Goal: Connect with others: Connect with others

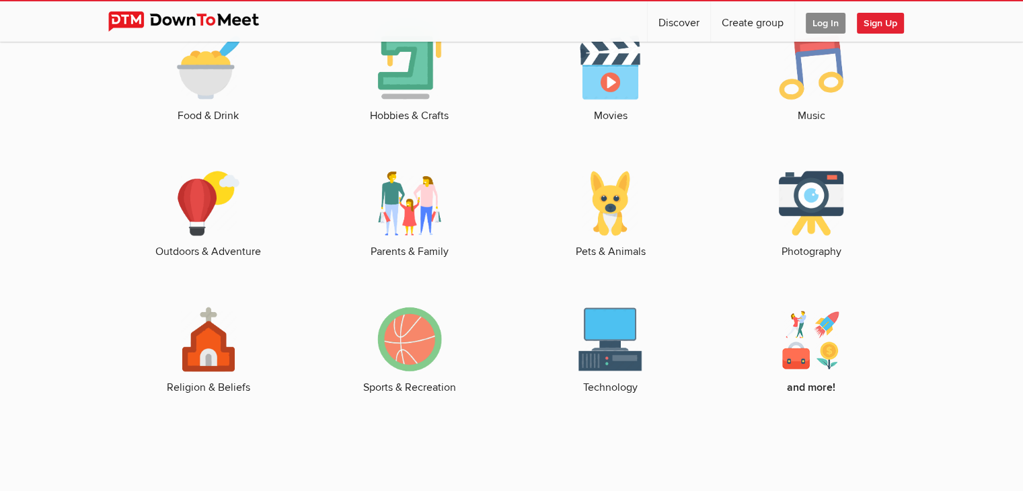
scroll to position [2017, 0]
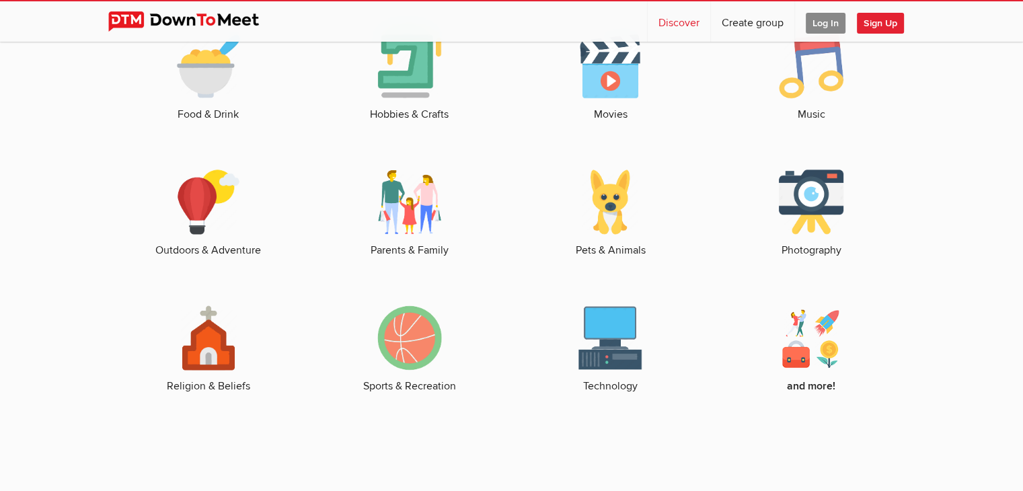
click at [669, 24] on link "Discover" at bounding box center [679, 21] width 63 height 40
select select "null"
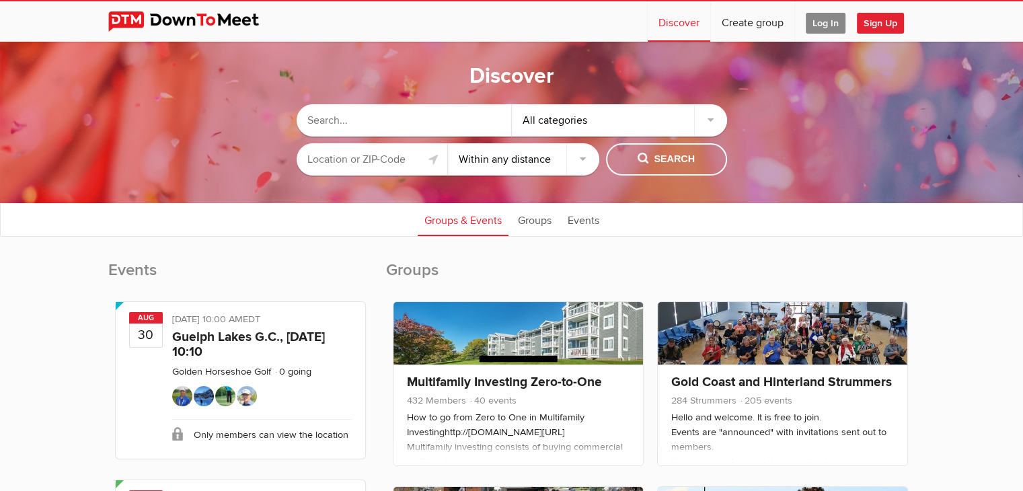
click at [387, 119] on input "text" at bounding box center [404, 120] width 215 height 32
type input "bc peaks and trails"
click at [651, 157] on span "Search" at bounding box center [666, 159] width 57 height 15
click at [632, 173] on button "Search" at bounding box center [666, 159] width 121 height 32
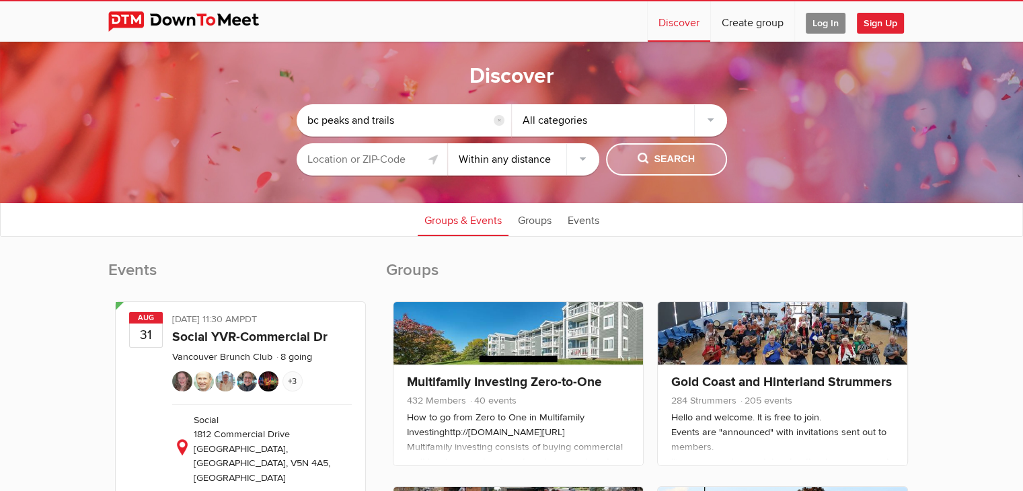
click at [632, 173] on button "Search" at bounding box center [666, 159] width 121 height 32
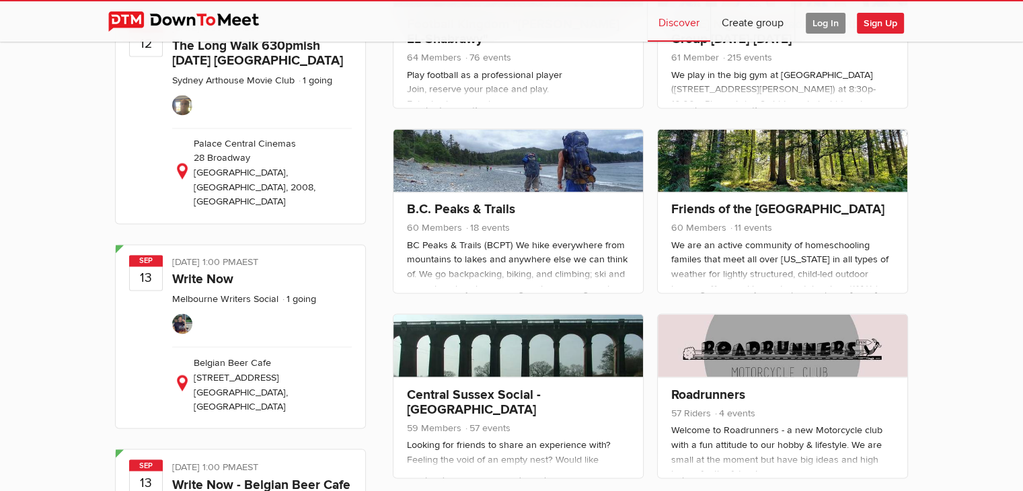
scroll to position [2206, 0]
click at [527, 162] on link at bounding box center [518, 160] width 250 height 63
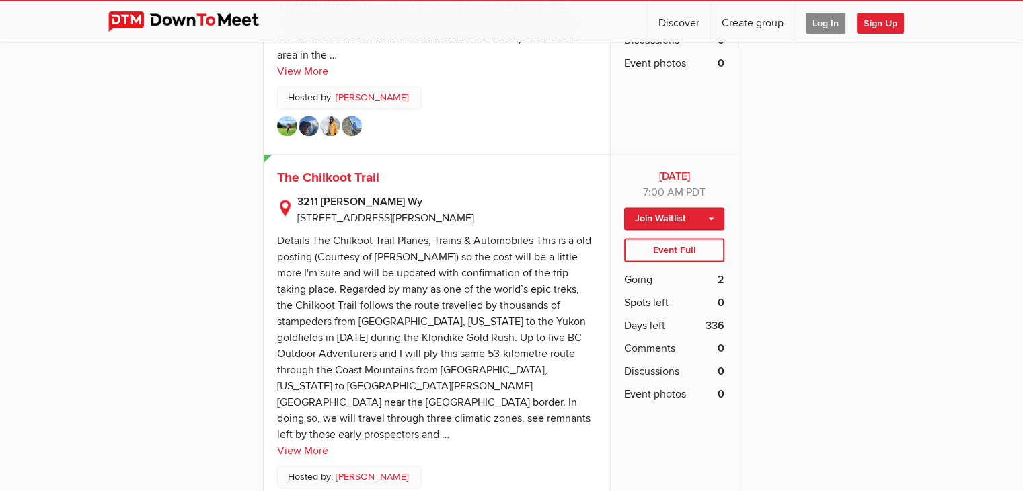
scroll to position [2056, 0]
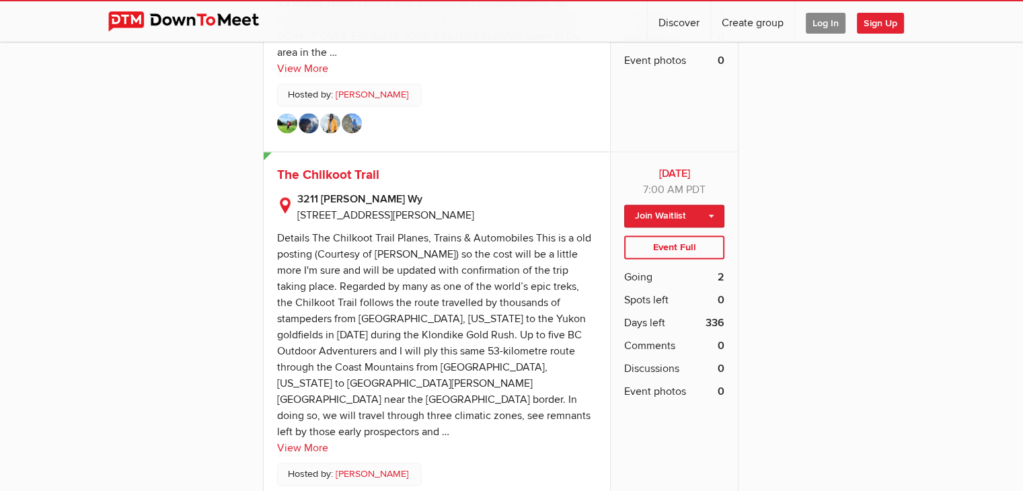
click at [773, 130] on div "BC Peaks & Trails (BCPT) We hike everywhere from mountains to lakes and anywher…" at bounding box center [589, 410] width 652 height 4243
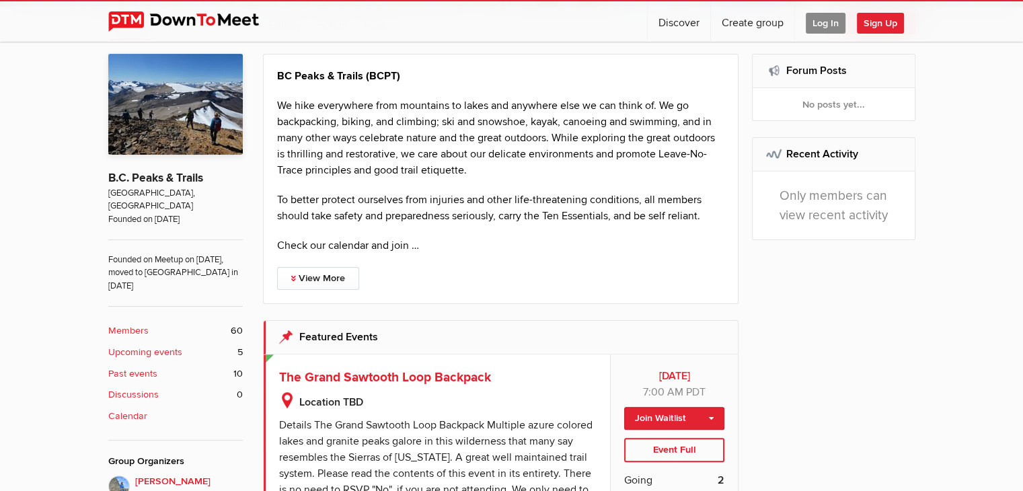
scroll to position [0, 0]
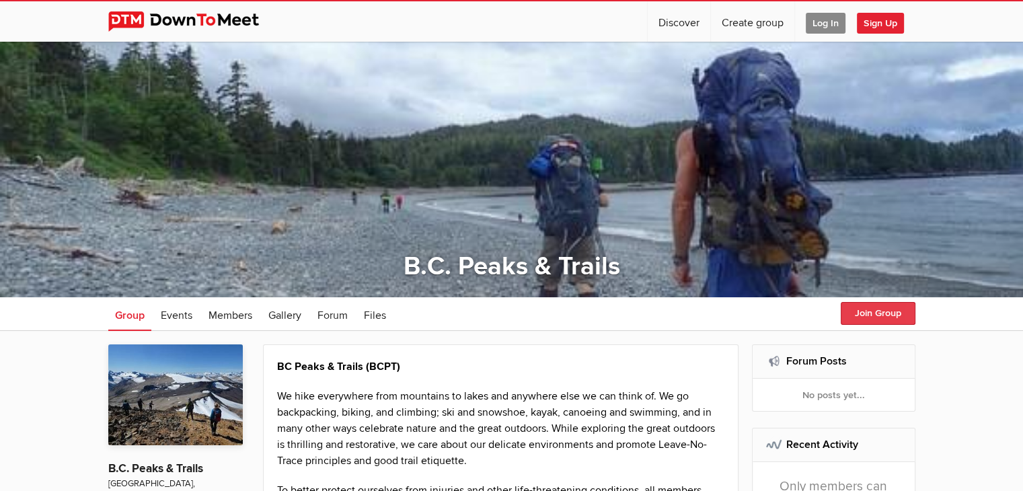
click at [874, 306] on button "Join Group" at bounding box center [878, 313] width 75 height 23
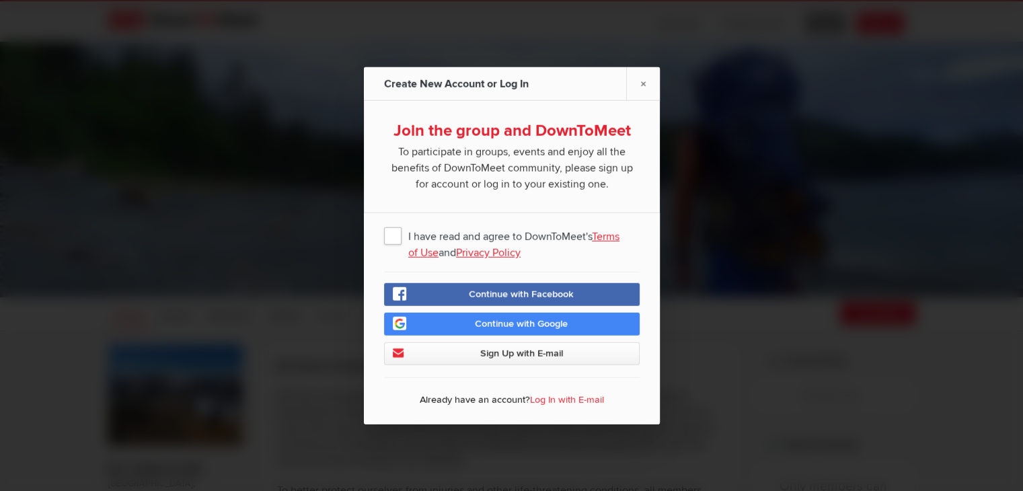
click at [394, 229] on span "I have read and agree to DownToMeet's Terms of Use and Privacy Policy" at bounding box center [512, 235] width 256 height 24
click at [0, 0] on input "I have read and agree to DownToMeet's Terms of Use and Privacy Policy" at bounding box center [0, 0] width 0 height 0
click at [486, 357] on span "Sign Up with E-mail" at bounding box center [521, 353] width 83 height 11
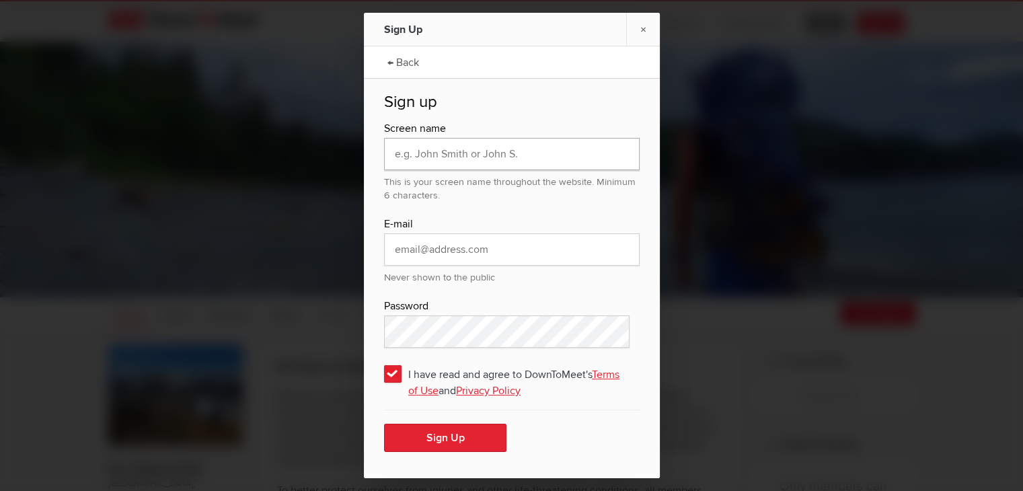
click at [467, 148] on input "text" at bounding box center [512, 154] width 256 height 32
type input "Ballari"
click at [405, 257] on input "email" at bounding box center [512, 249] width 256 height 32
type input "[EMAIL_ADDRESS][DOMAIN_NAME]"
click at [517, 311] on div "Password" at bounding box center [512, 306] width 256 height 17
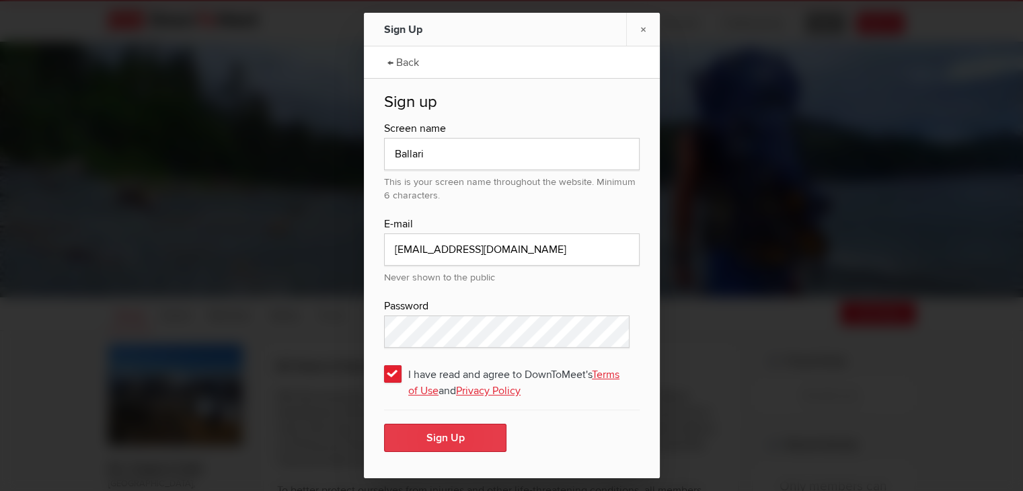
click at [433, 443] on button "Sign Up" at bounding box center [445, 438] width 122 height 28
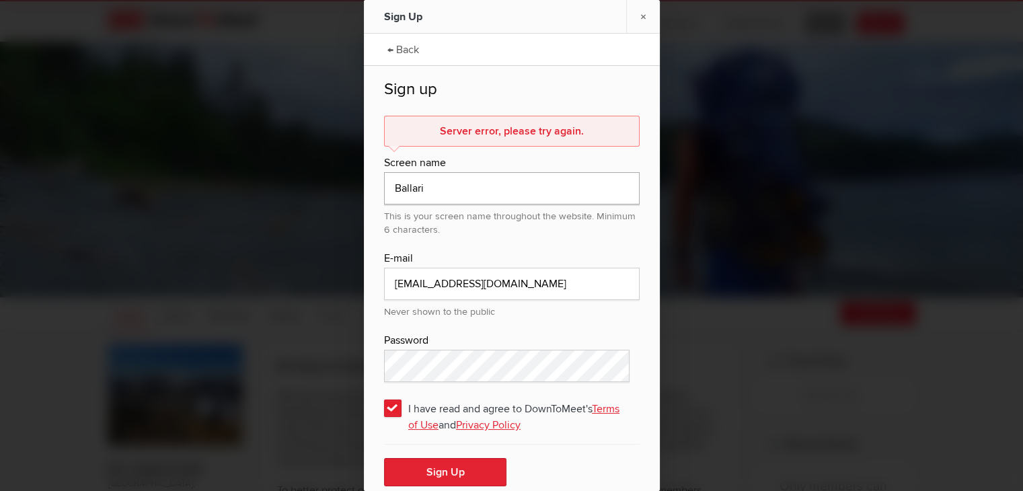
click at [489, 189] on input "Ballari" at bounding box center [512, 188] width 256 height 32
click at [422, 225] on div "This is your screen name throughout the website. Minimum 6 characters." at bounding box center [512, 220] width 256 height 32
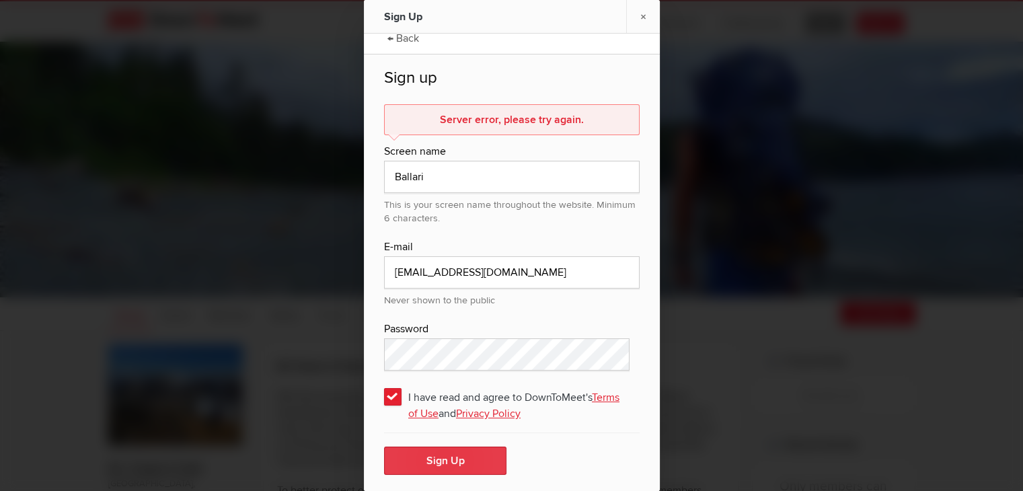
click at [459, 463] on button "Sign Up" at bounding box center [445, 461] width 122 height 28
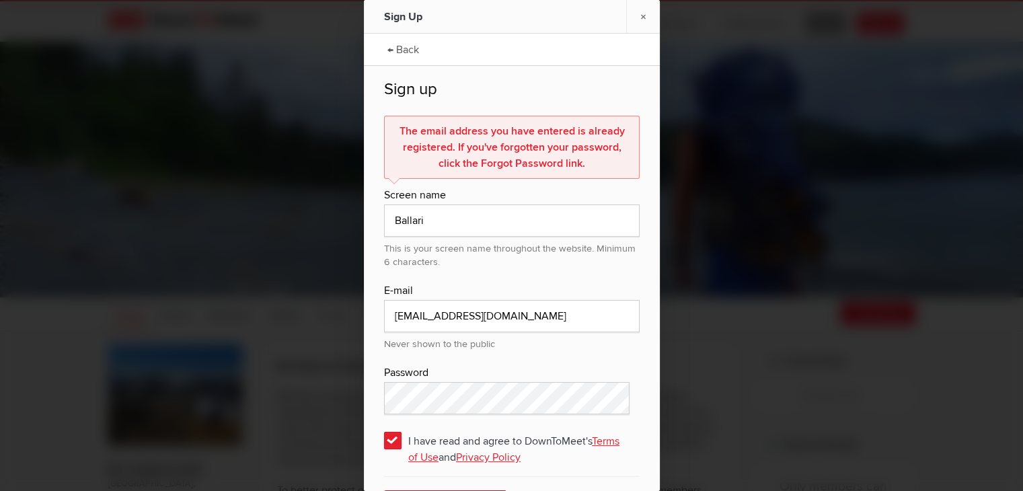
scroll to position [44, 0]
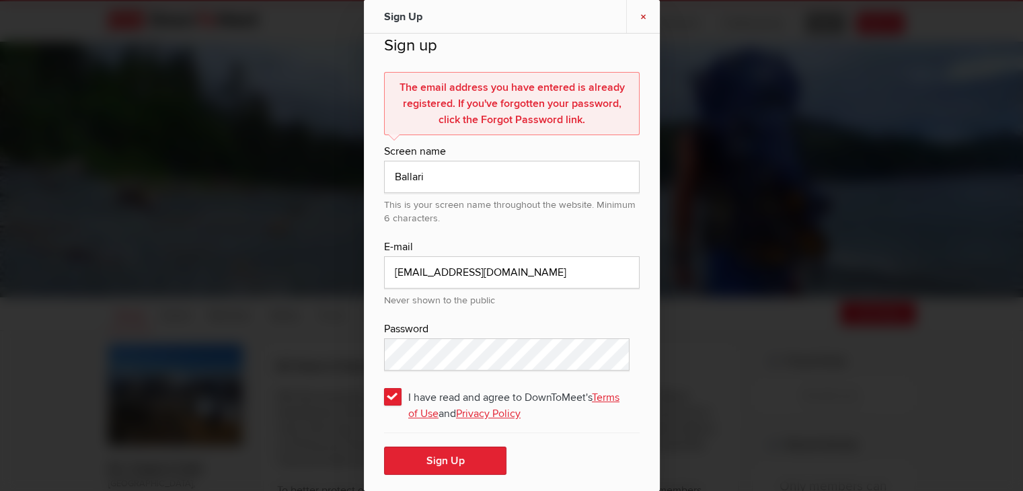
click at [651, 20] on link "×" at bounding box center [643, 16] width 34 height 33
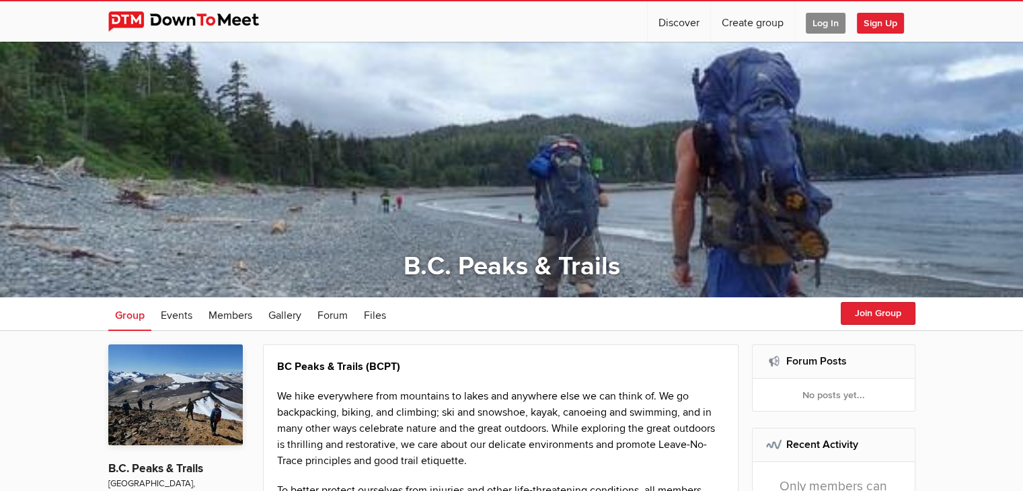
click at [821, 22] on span "Log In" at bounding box center [826, 23] width 40 height 21
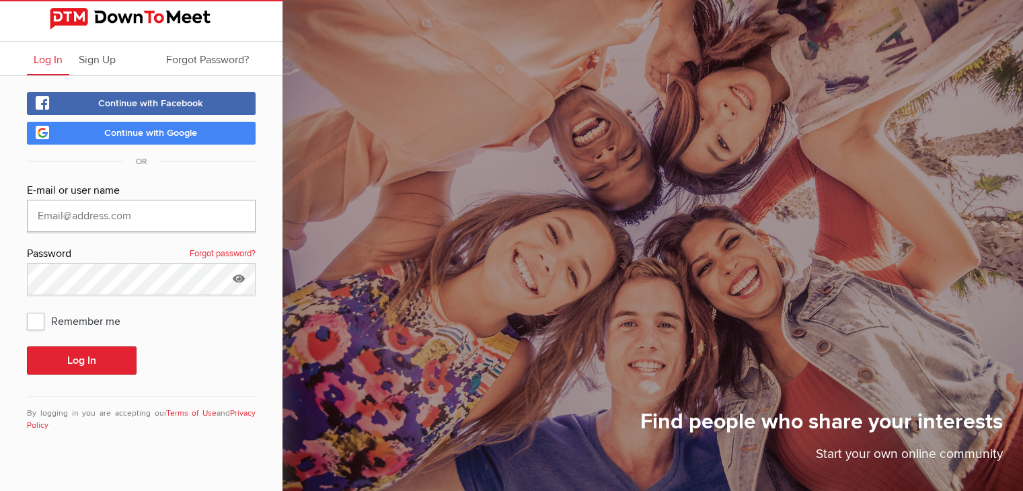
click at [164, 208] on input "text" at bounding box center [141, 216] width 229 height 32
click at [188, 375] on div "E-mail or user name Password Forgot password? Remember me Log In By logging in …" at bounding box center [141, 315] width 229 height 266
click at [226, 252] on link "Forgot password?" at bounding box center [223, 254] width 66 height 17
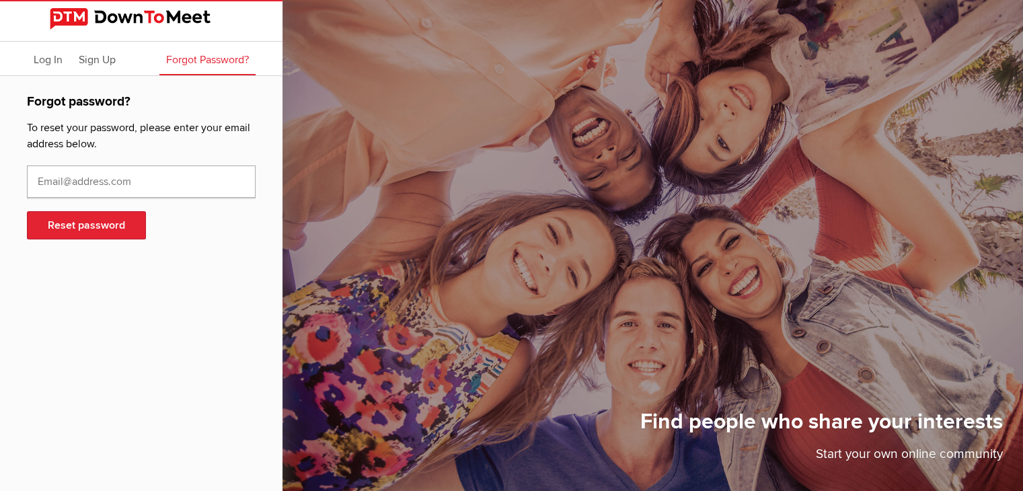
click at [122, 176] on input "text" at bounding box center [141, 181] width 229 height 32
type input "[EMAIL_ADDRESS][DOMAIN_NAME]"
click at [83, 216] on button "Reset password" at bounding box center [86, 225] width 119 height 28
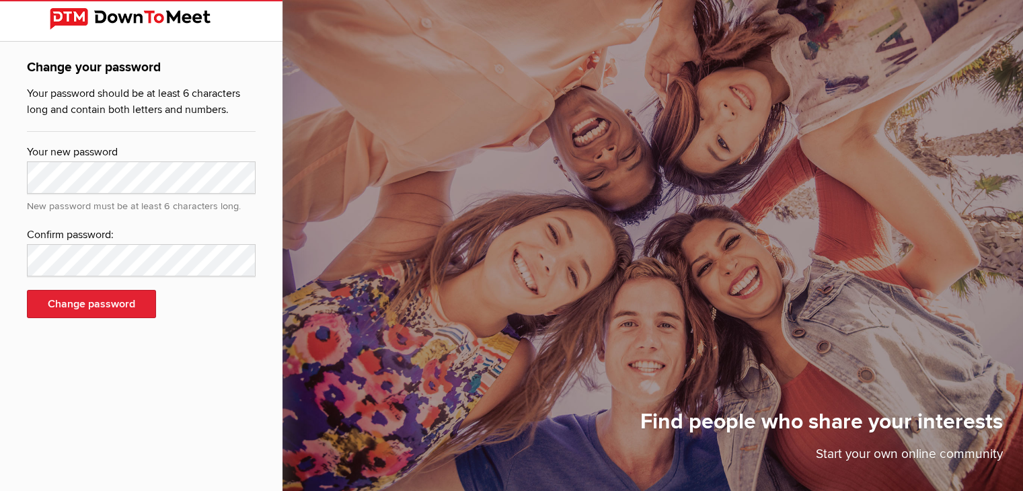
click at [155, 354] on div "Change your password Your password should be at least 6 characters long and con…" at bounding box center [141, 245] width 283 height 491
click at [174, 445] on div "Change your password Your password should be at least 6 characters long and con…" at bounding box center [141, 245] width 283 height 491
click at [87, 302] on button "Change password" at bounding box center [91, 304] width 129 height 28
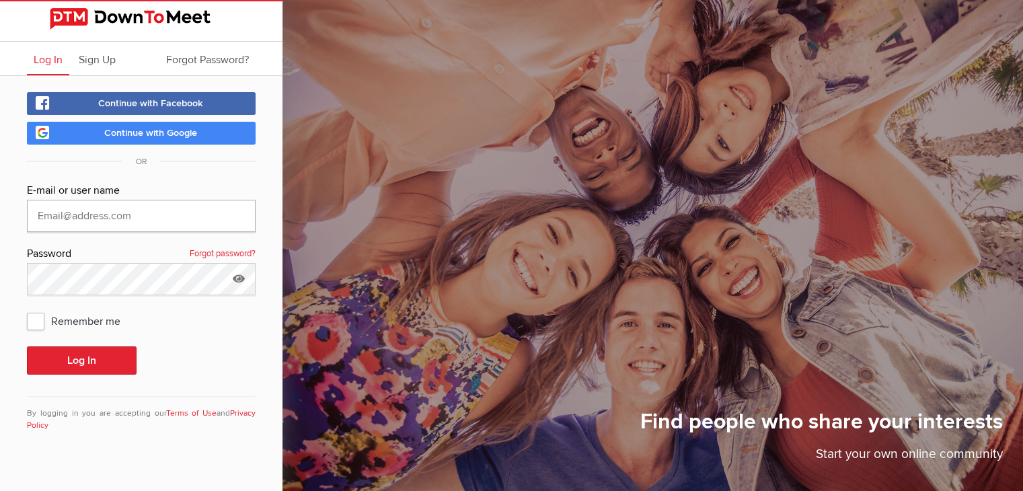
click at [109, 221] on input "text" at bounding box center [141, 216] width 229 height 32
type input "[EMAIL_ADDRESS][DOMAIN_NAME]"
click at [35, 322] on span "Remember me" at bounding box center [80, 321] width 107 height 24
click at [27, 309] on input "Remember me" at bounding box center [26, 308] width 1 height 1
checkbox input "true"
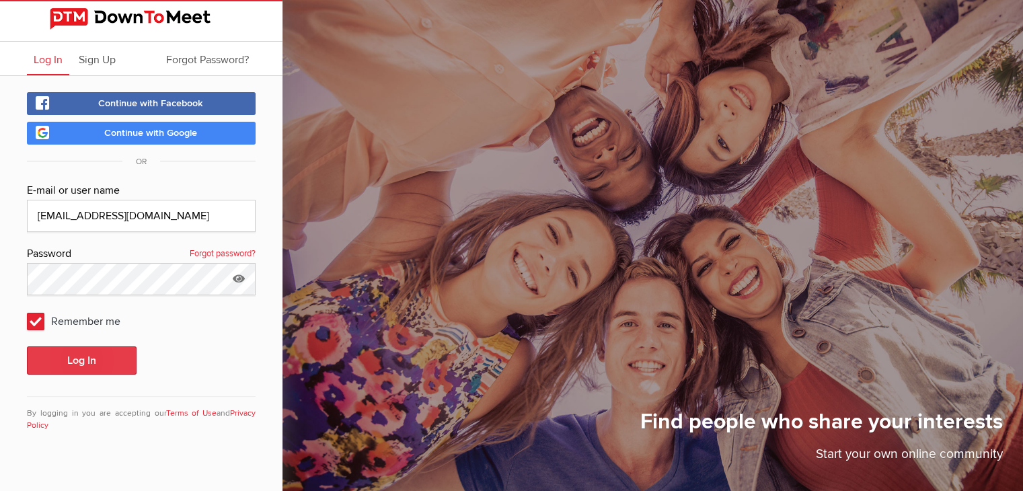
click at [58, 353] on button "Log In" at bounding box center [82, 360] width 110 height 28
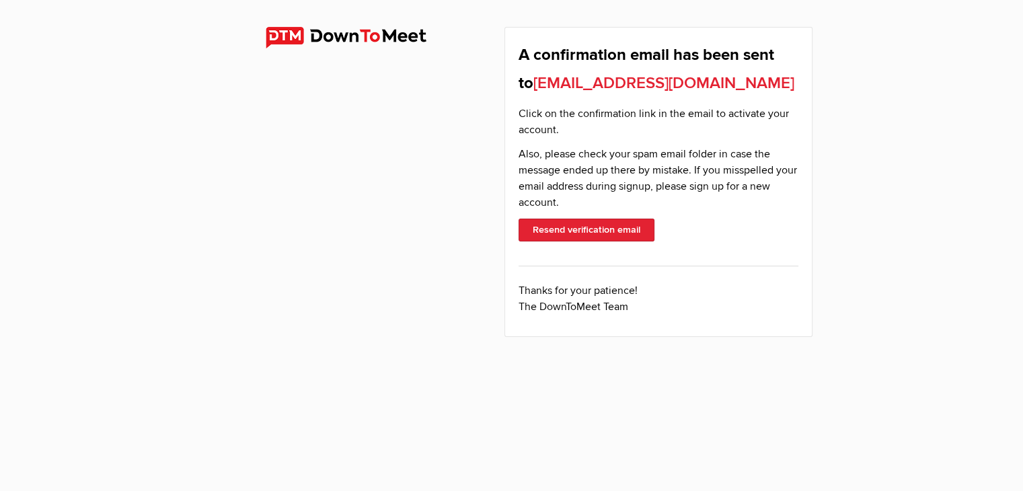
click at [648, 418] on body "A confirmation email has been sent to ballariballav2012@gmail.com Click on the …" at bounding box center [511, 245] width 1023 height 491
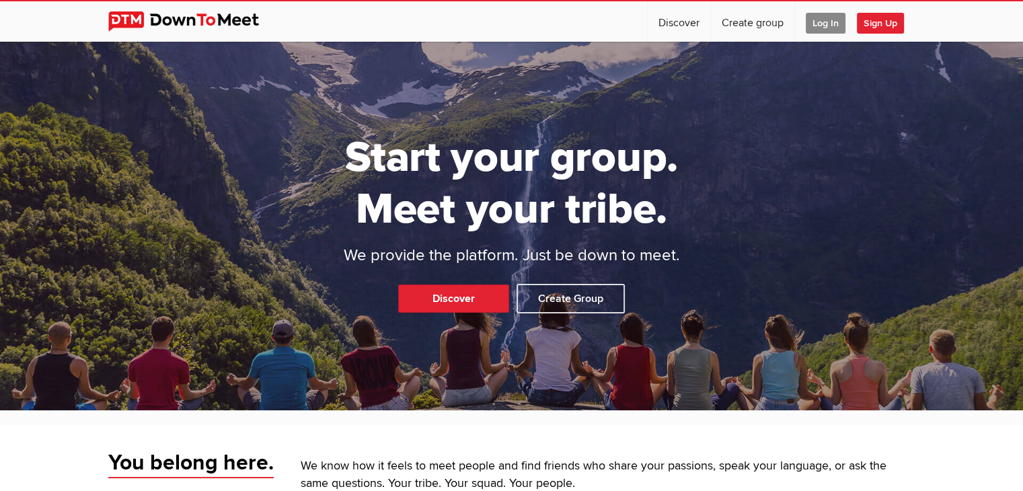
click at [823, 23] on span "Log In" at bounding box center [826, 23] width 40 height 21
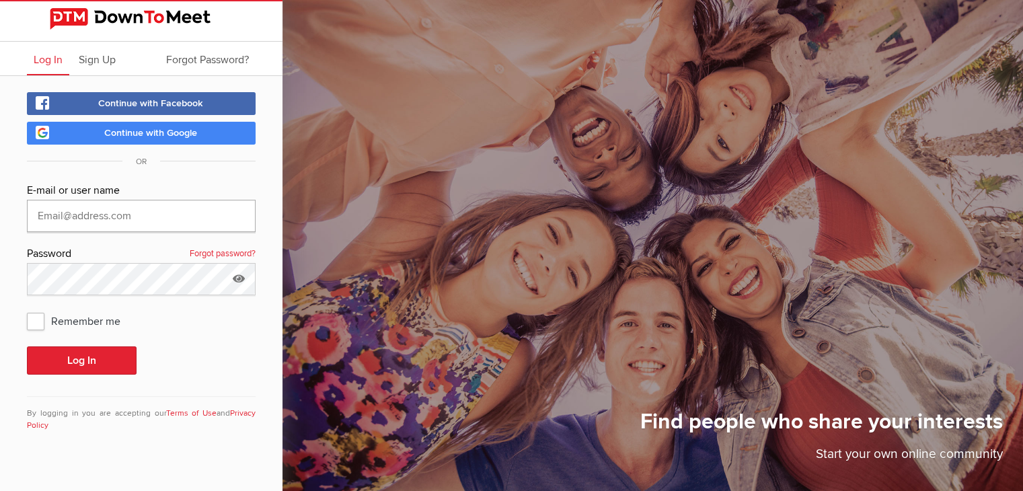
click at [118, 213] on input "text" at bounding box center [141, 216] width 229 height 32
type input "[EMAIL_ADDRESS][DOMAIN_NAME]"
click at [39, 315] on span "Remember me" at bounding box center [80, 321] width 107 height 24
click at [27, 309] on input "Remember me" at bounding box center [26, 308] width 1 height 1
checkbox input "true"
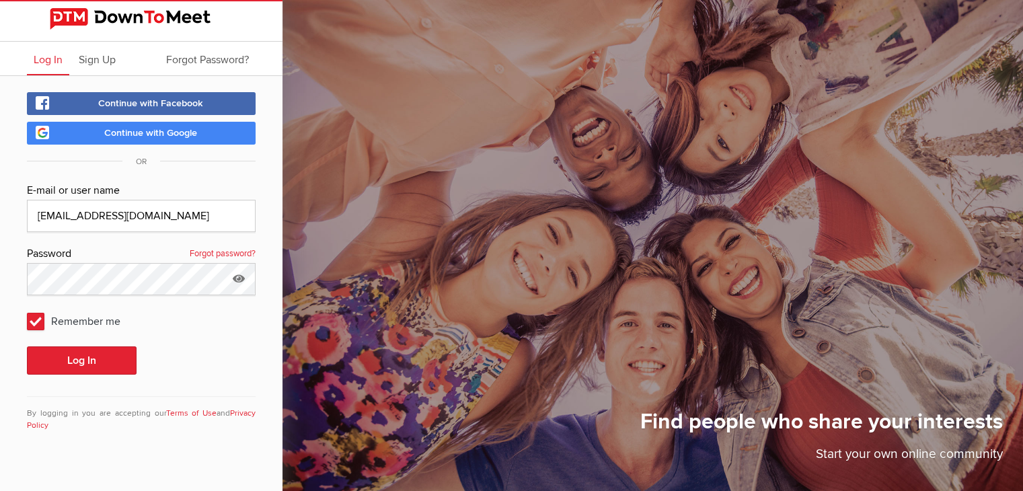
click at [60, 344] on div "E-mail or user name [EMAIL_ADDRESS][DOMAIN_NAME] Password Forgot password? Reme…" at bounding box center [141, 315] width 229 height 266
click at [57, 356] on button "Log In" at bounding box center [82, 360] width 110 height 28
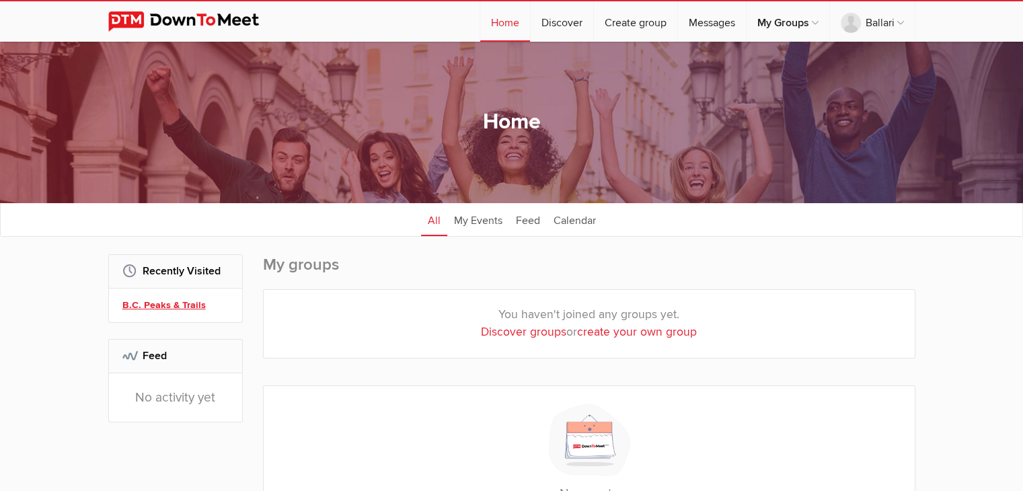
click at [156, 304] on link "B.C. Peaks & Trails" at bounding box center [177, 305] width 110 height 15
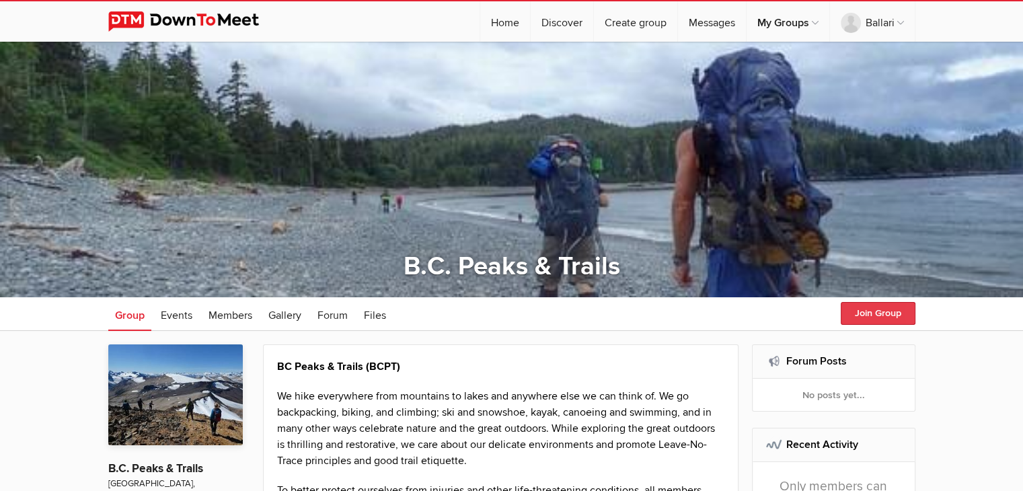
click at [887, 313] on button "Join Group" at bounding box center [878, 313] width 75 height 23
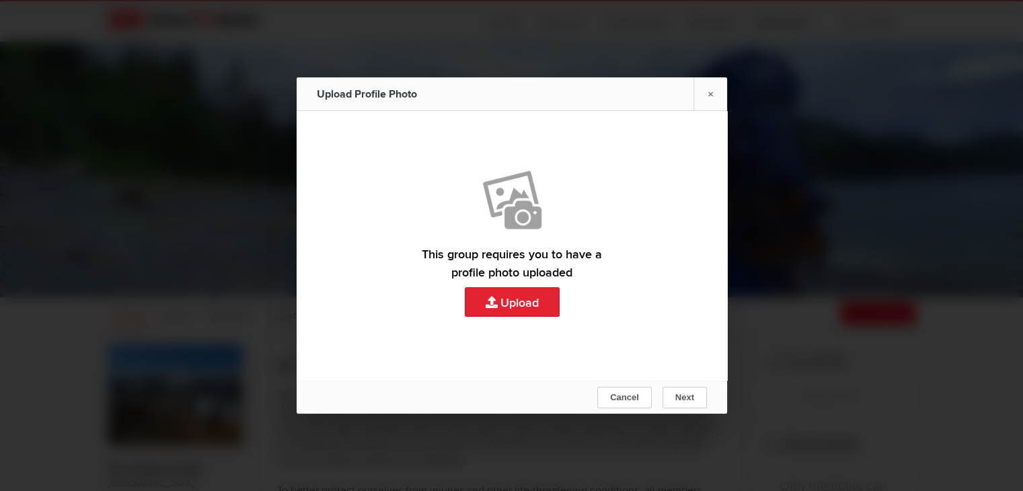
click at [540, 317] on link "Upload" at bounding box center [512, 245] width 430 height 269
type input "C:\fakepath\IMG_20220501_204133.jpg"
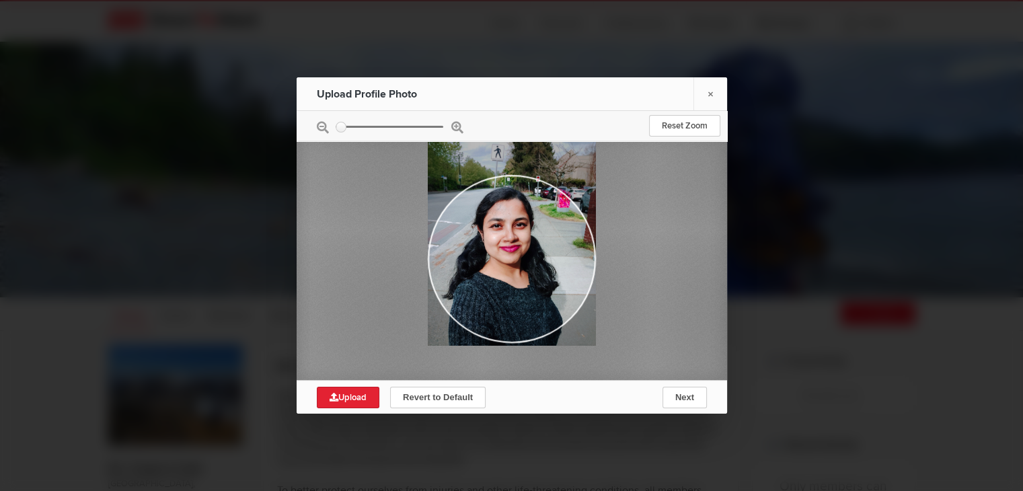
drag, startPoint x: 512, startPoint y: 299, endPoint x: 520, endPoint y: 268, distance: 32.6
click at [520, 268] on div at bounding box center [511, 233] width 168 height 224
click at [685, 384] on div "Next" at bounding box center [684, 398] width 44 height 34
click at [685, 387] on button "Next" at bounding box center [684, 398] width 44 height 22
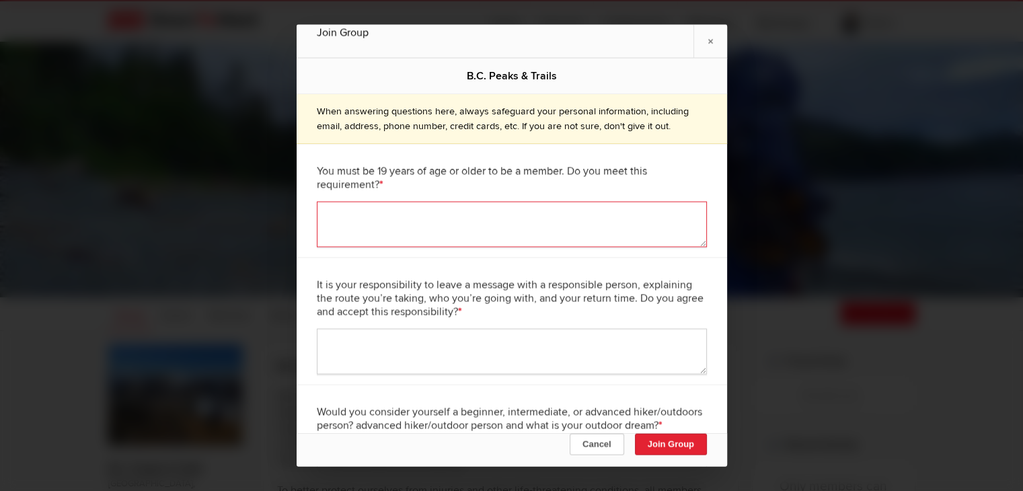
click at [573, 225] on textarea at bounding box center [512, 225] width 390 height 46
type textarea "Yes"
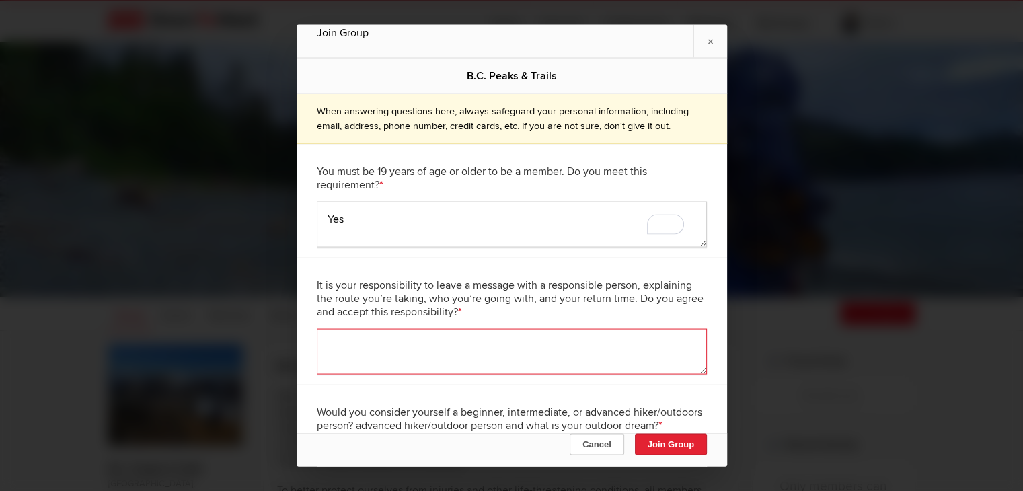
click at [532, 355] on textarea at bounding box center [512, 352] width 390 height 46
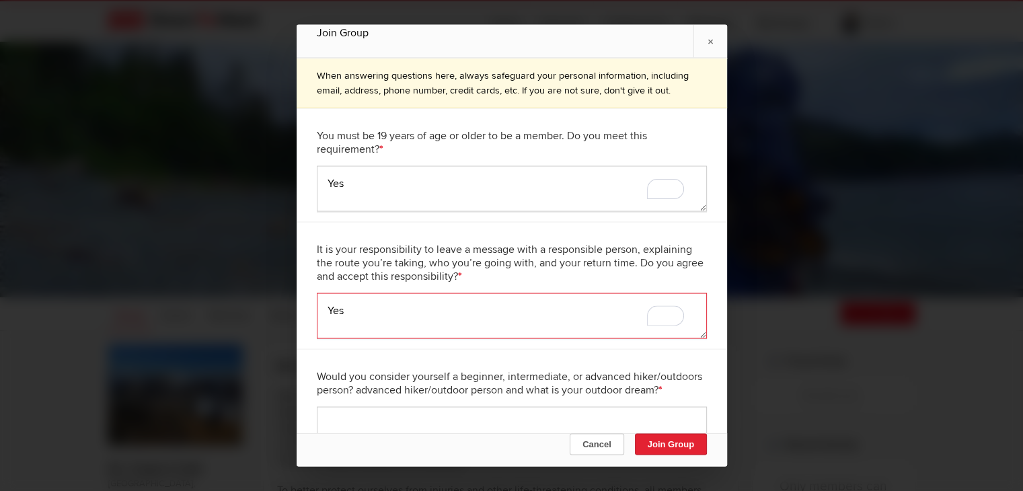
scroll to position [48, 0]
type textarea "Yes"
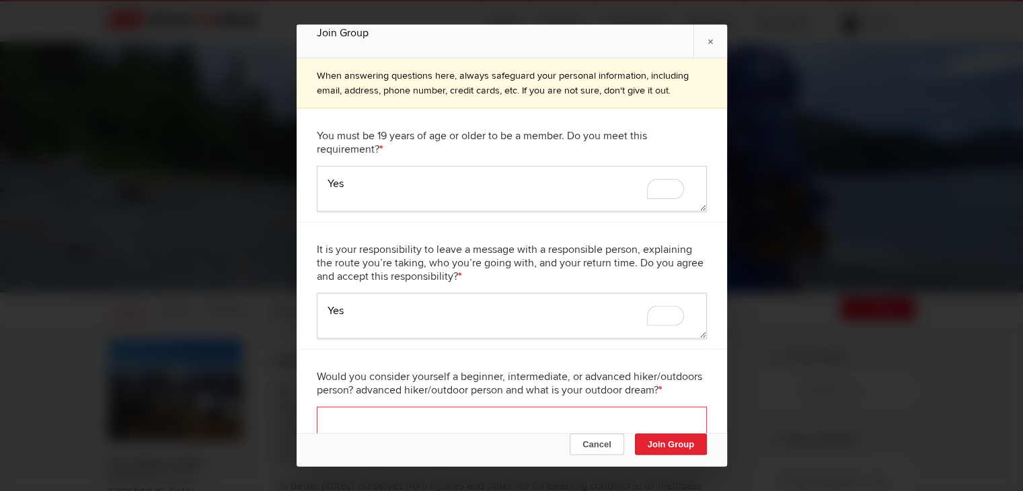
click at [488, 416] on textarea at bounding box center [512, 430] width 390 height 46
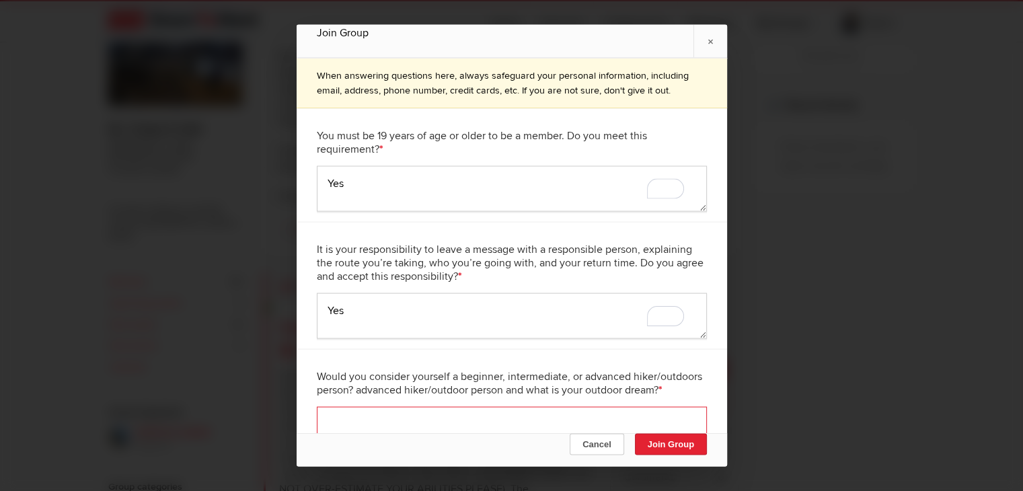
scroll to position [341, 0]
type textarea "Intermediate"
click at [685, 442] on button "Join Group" at bounding box center [670, 445] width 72 height 22
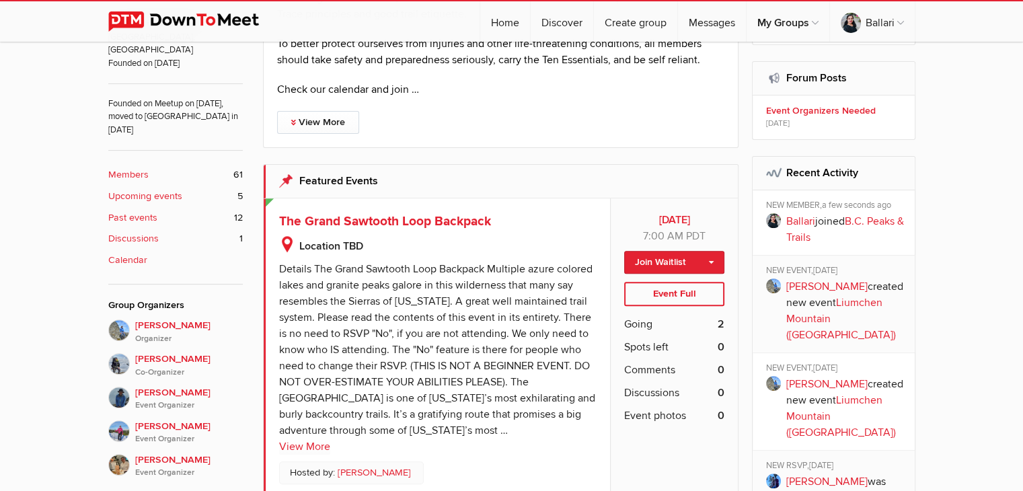
scroll to position [447, 0]
click at [858, 19] on link "Ballari" at bounding box center [872, 21] width 85 height 40
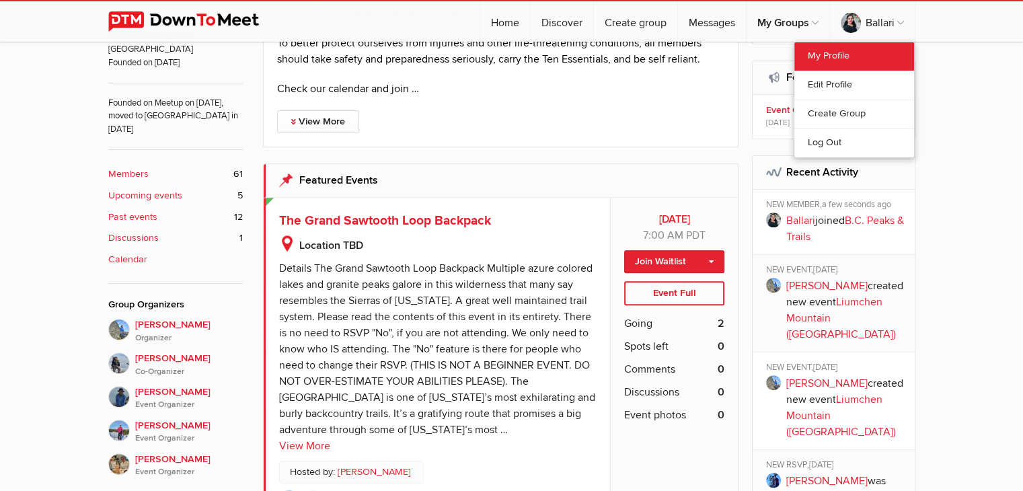
click at [835, 59] on link "My Profile" at bounding box center [854, 56] width 120 height 28
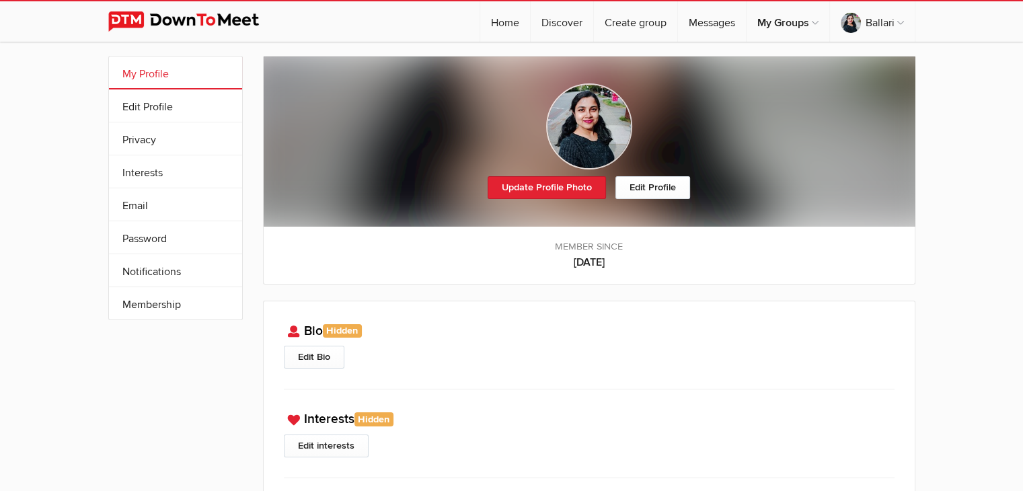
scroll to position [11, 0]
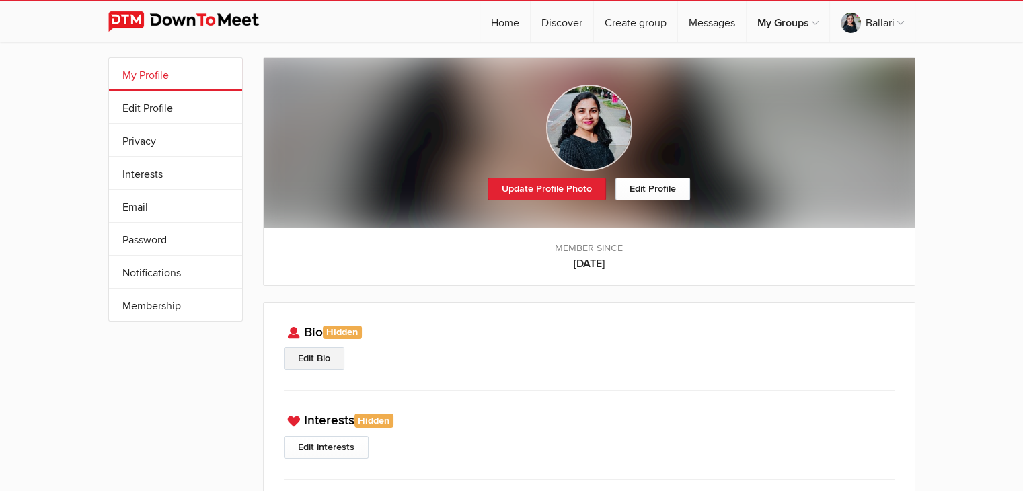
click at [324, 358] on link "Edit Bio" at bounding box center [314, 358] width 61 height 23
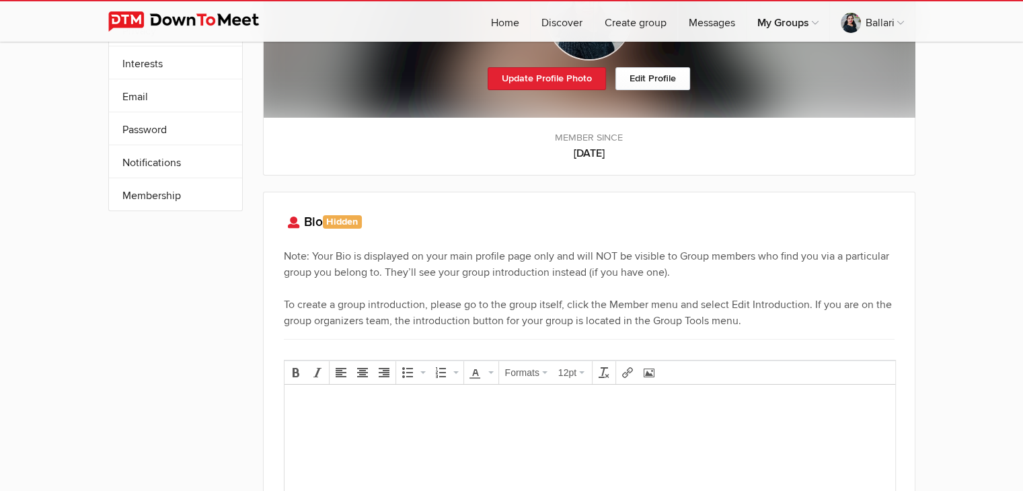
scroll to position [123, 0]
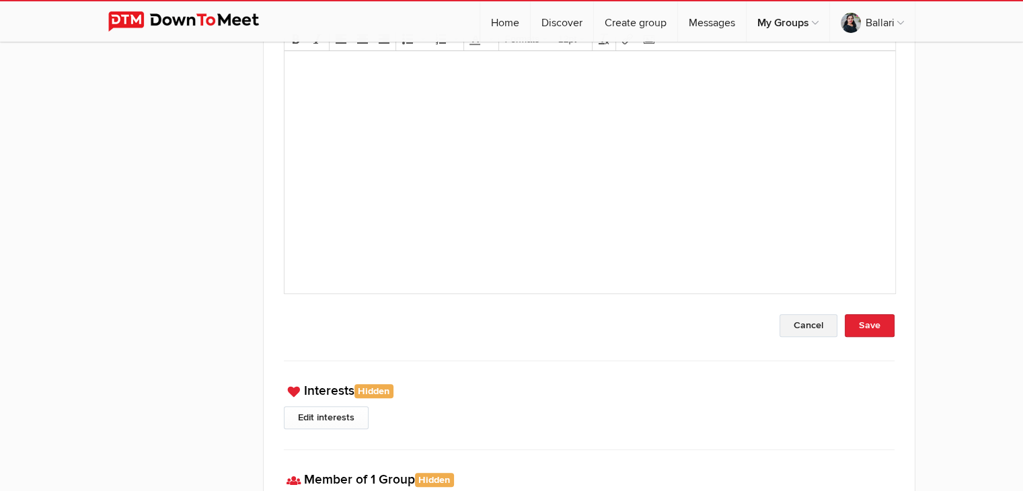
click at [803, 318] on button "Cancel" at bounding box center [809, 325] width 58 height 23
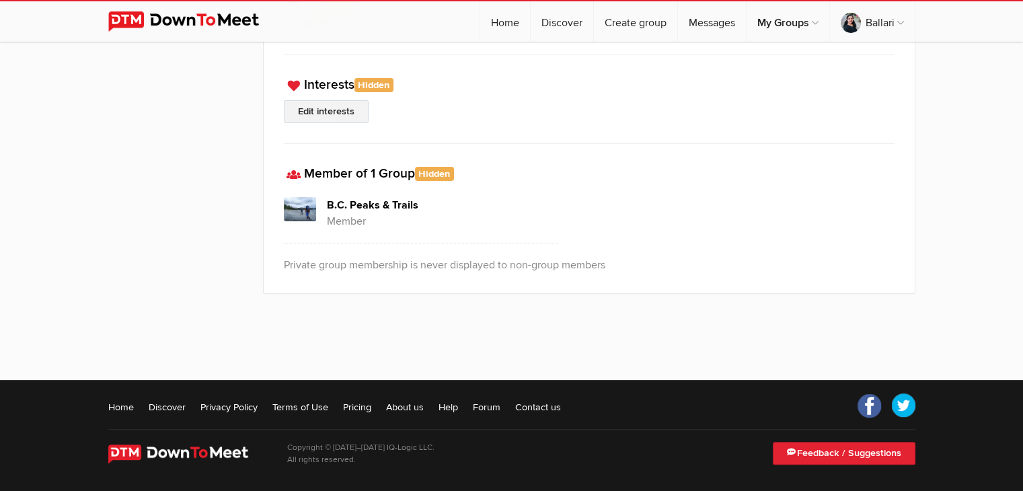
click at [326, 112] on link "Edit interests" at bounding box center [326, 111] width 85 height 23
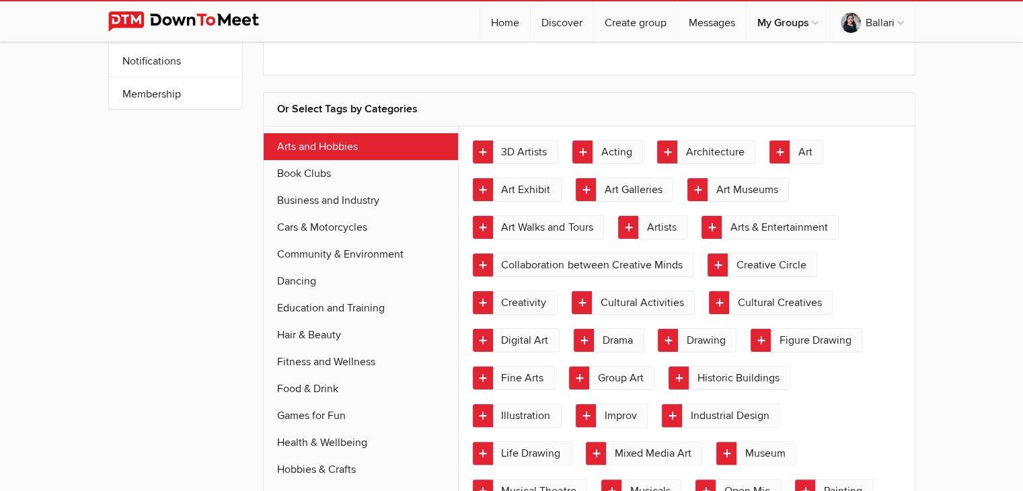
scroll to position [224, 0]
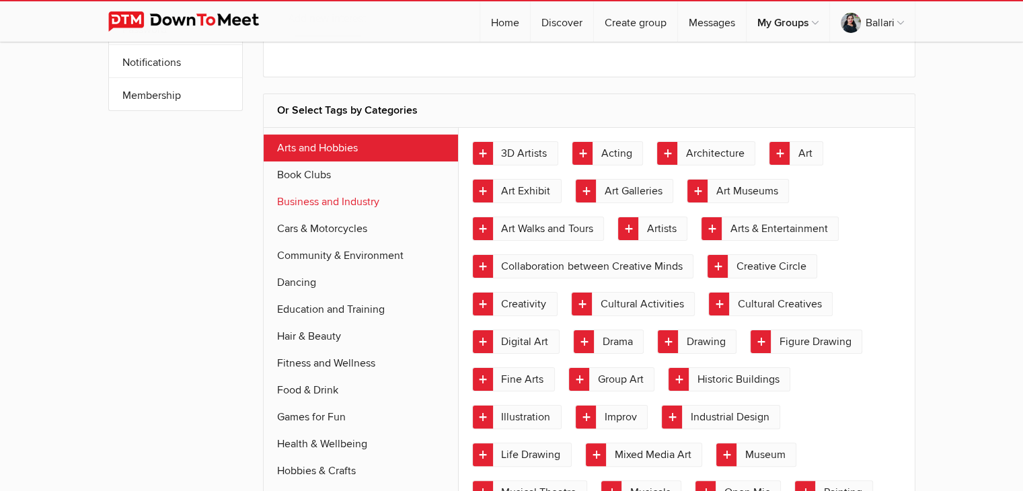
click at [362, 200] on link "Business and Industry" at bounding box center [361, 201] width 195 height 27
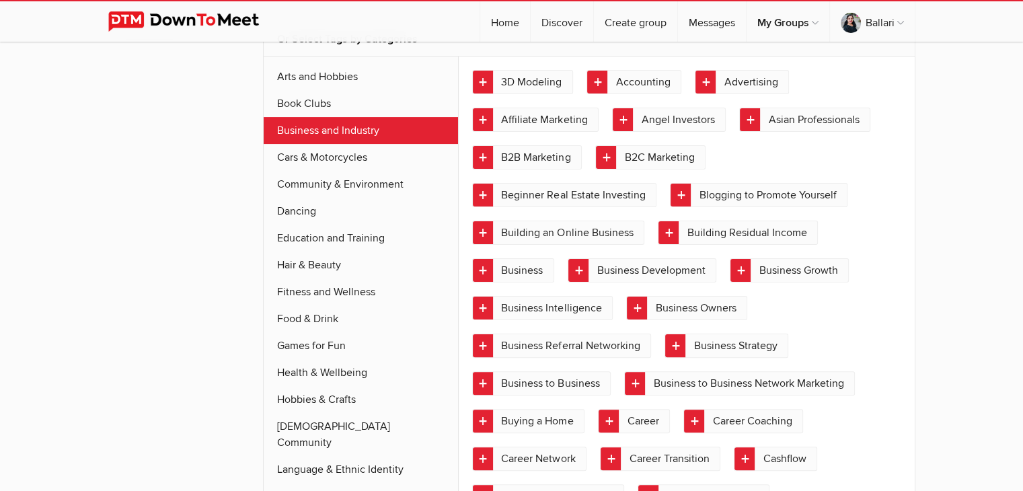
scroll to position [305, 0]
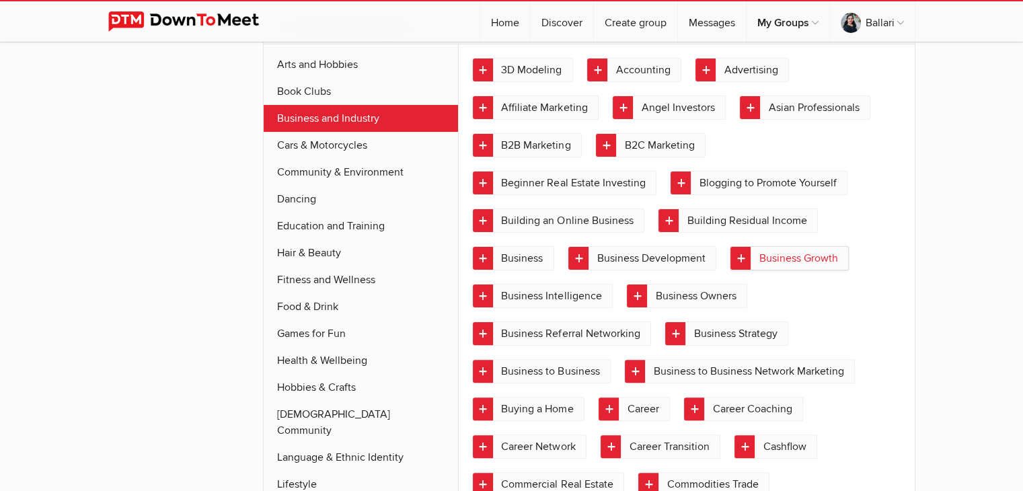
click at [746, 256] on link "Business Growth" at bounding box center [789, 258] width 119 height 24
click at [641, 288] on link "Business Owners" at bounding box center [686, 296] width 121 height 24
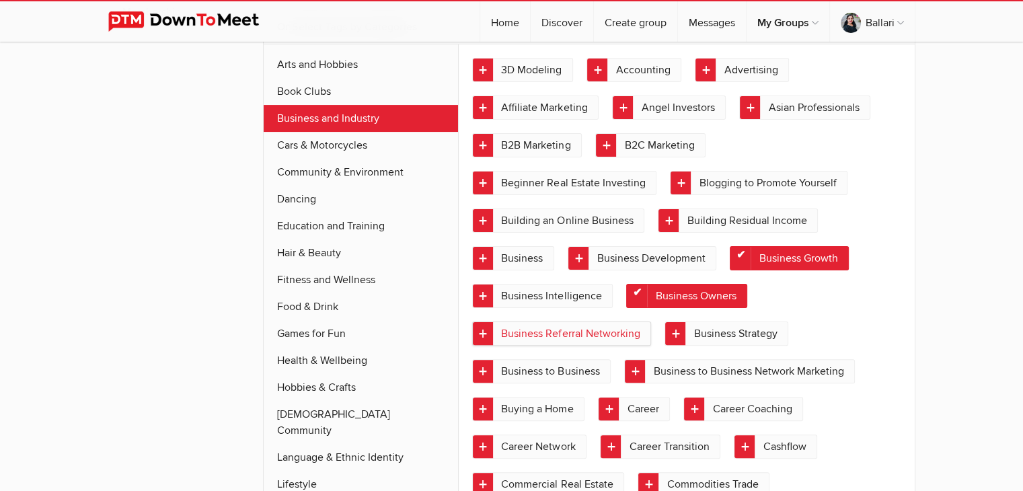
click at [542, 326] on link "Business Referral Networking" at bounding box center [561, 334] width 179 height 24
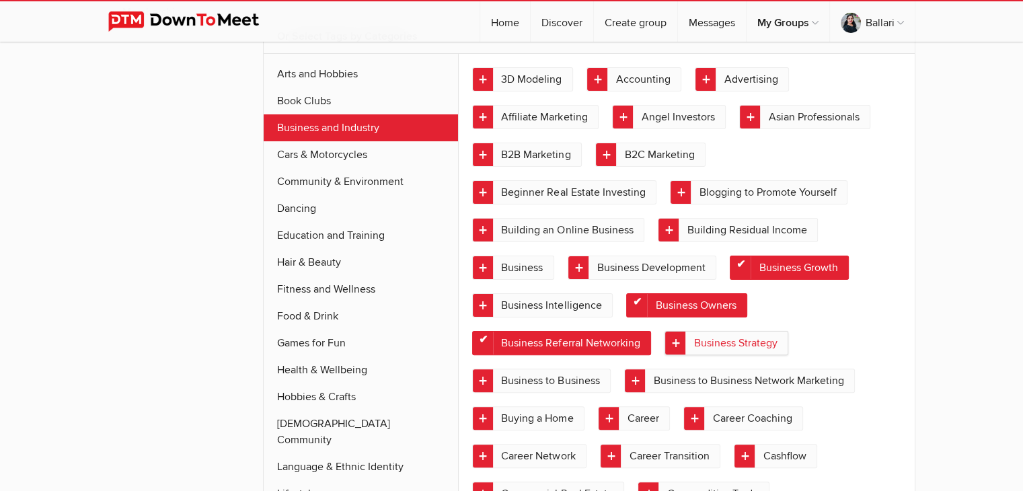
click at [724, 342] on link "Business Strategy" at bounding box center [727, 343] width 124 height 24
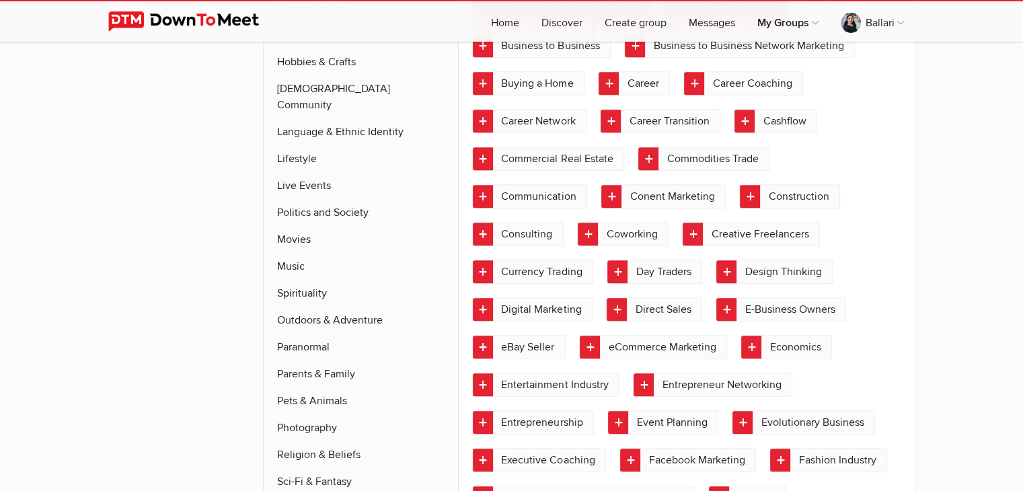
scroll to position [640, 0]
click at [690, 375] on link "Entrepreneur Networking" at bounding box center [712, 385] width 159 height 24
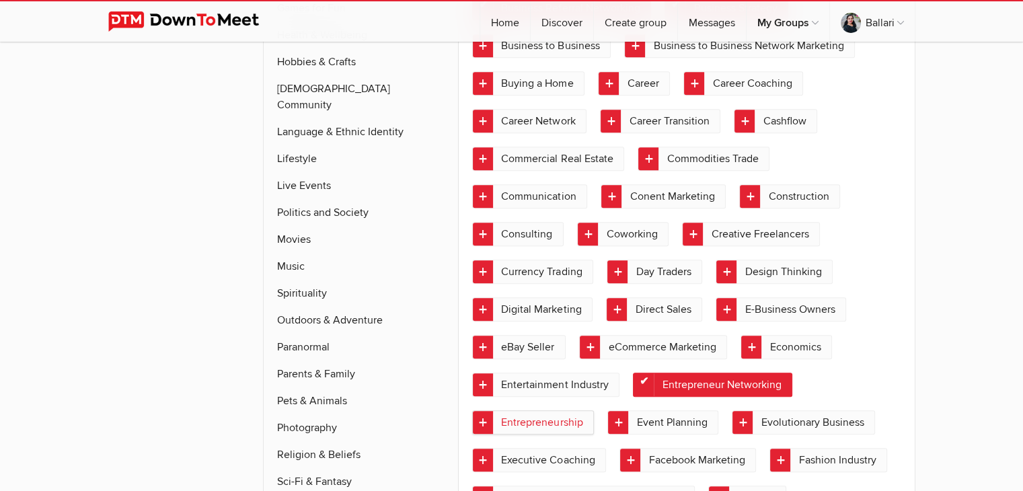
click at [566, 410] on link "Entrepreneurship" at bounding box center [533, 422] width 122 height 24
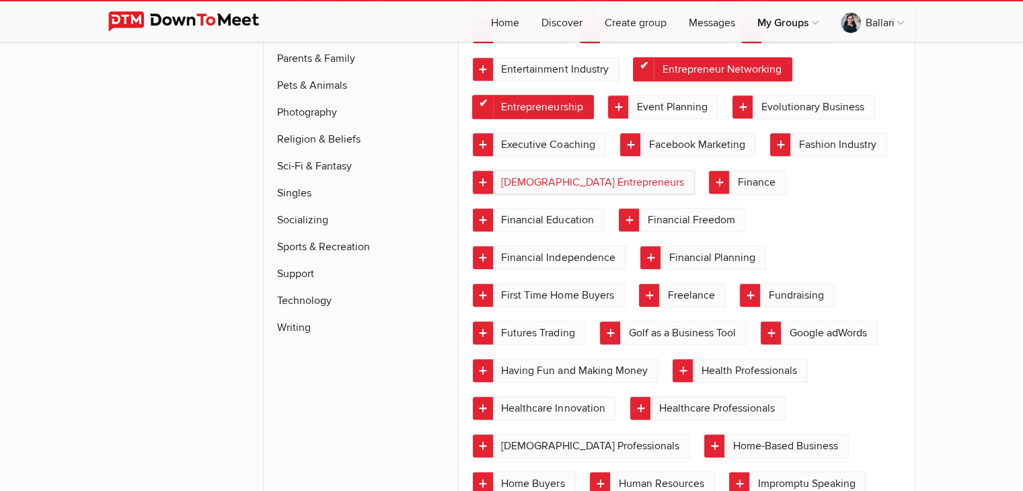
click at [560, 170] on link "[DEMOGRAPHIC_DATA] Entrepreneurs" at bounding box center [583, 182] width 223 height 24
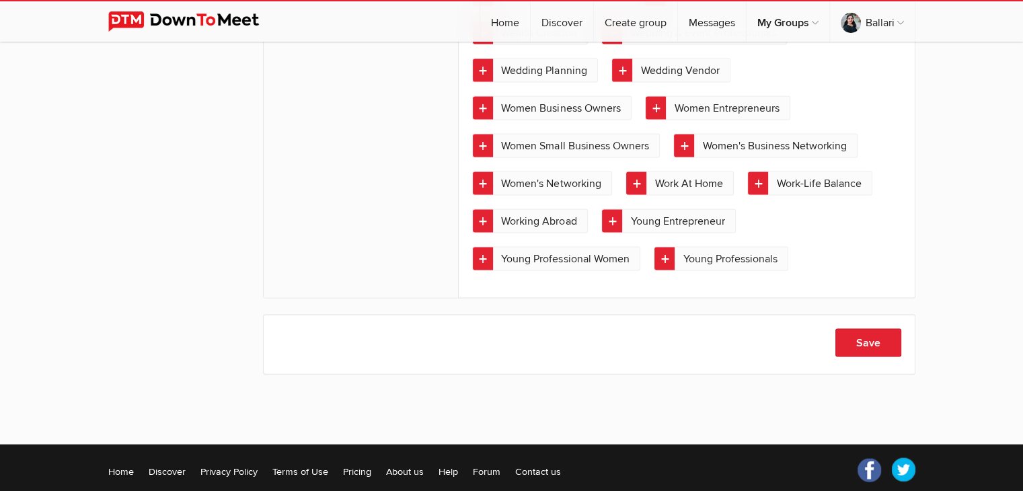
scroll to position [2832, 0]
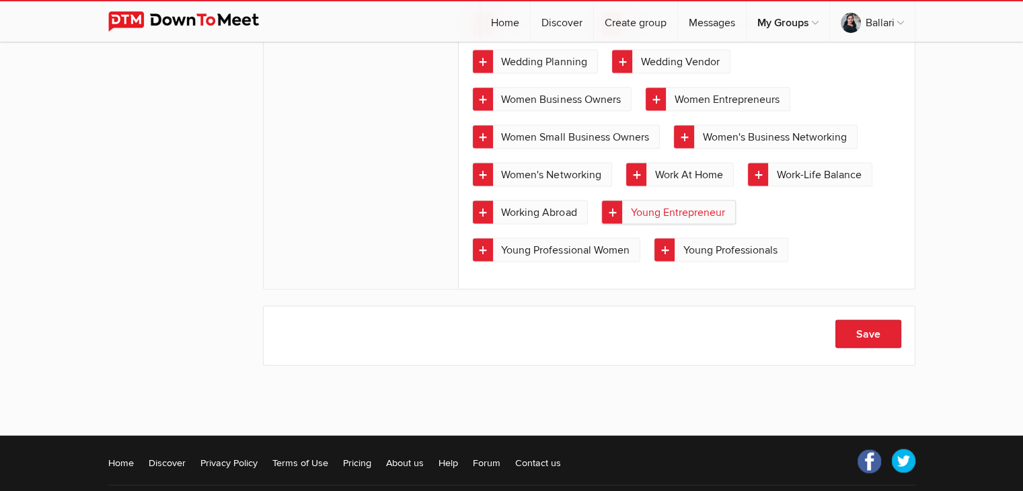
click at [601, 200] on link "Young Entrepreneur" at bounding box center [668, 212] width 135 height 24
click at [588, 200] on link "Working Abroad" at bounding box center [530, 212] width 116 height 24
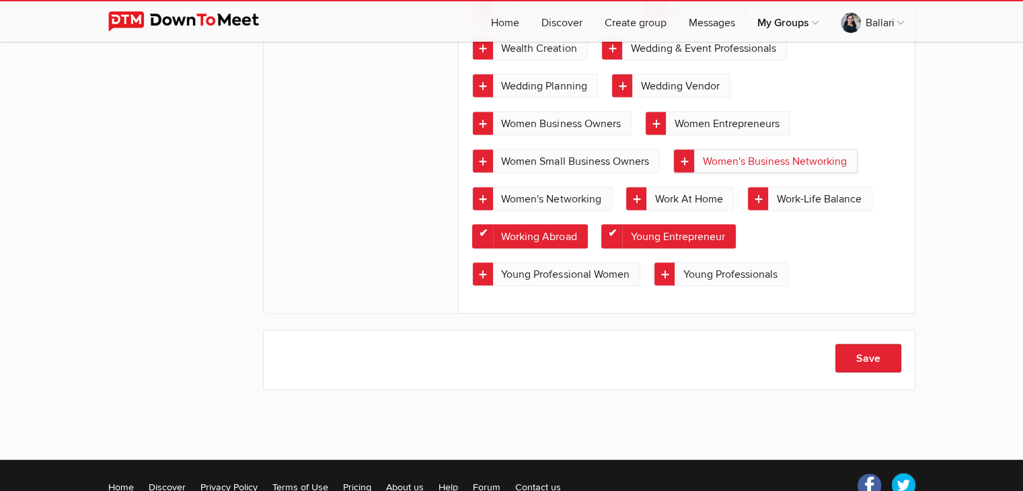
click at [673, 149] on link "Women's Business Networking" at bounding box center [765, 161] width 184 height 24
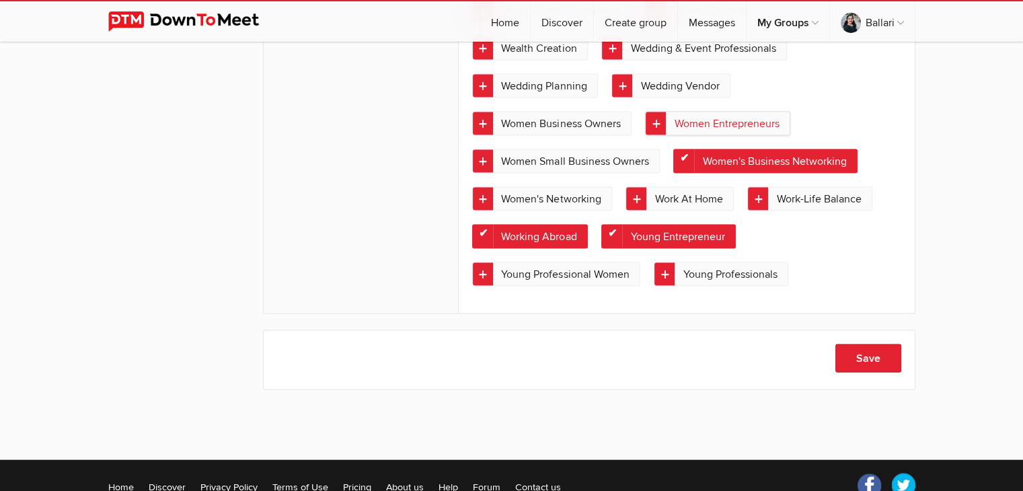
click at [645, 112] on link "Women Entrepreneurs" at bounding box center [717, 124] width 145 height 24
click at [654, 262] on link "Young Professionals" at bounding box center [721, 274] width 135 height 24
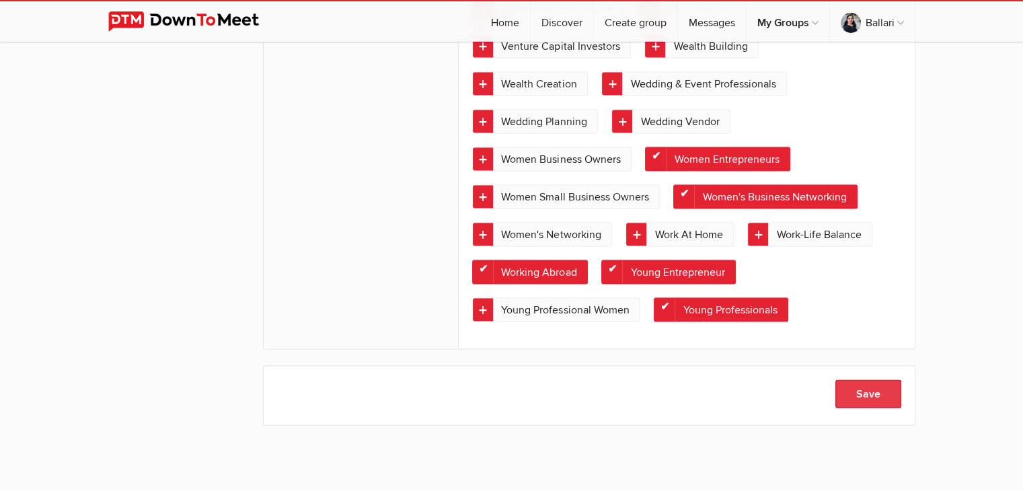
click at [849, 380] on button "Save" at bounding box center [868, 394] width 66 height 28
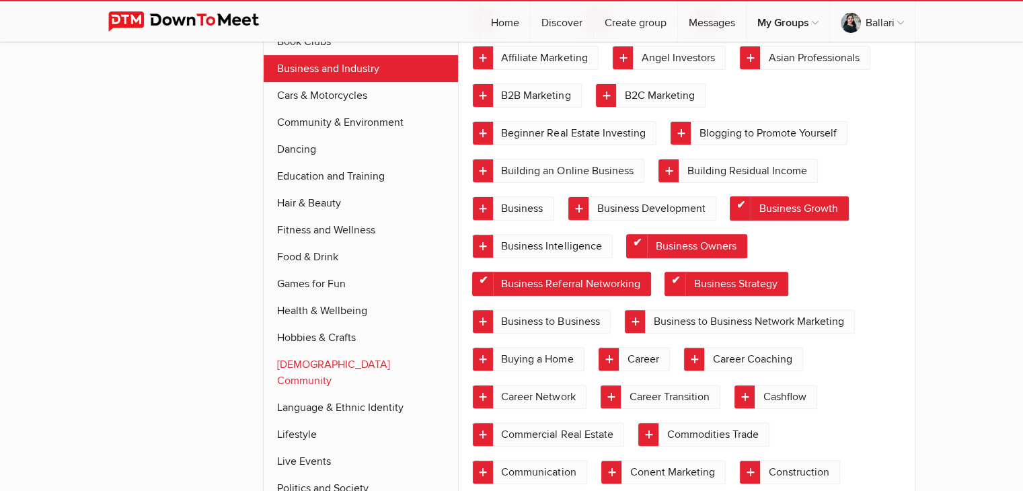
scroll to position [435, 0]
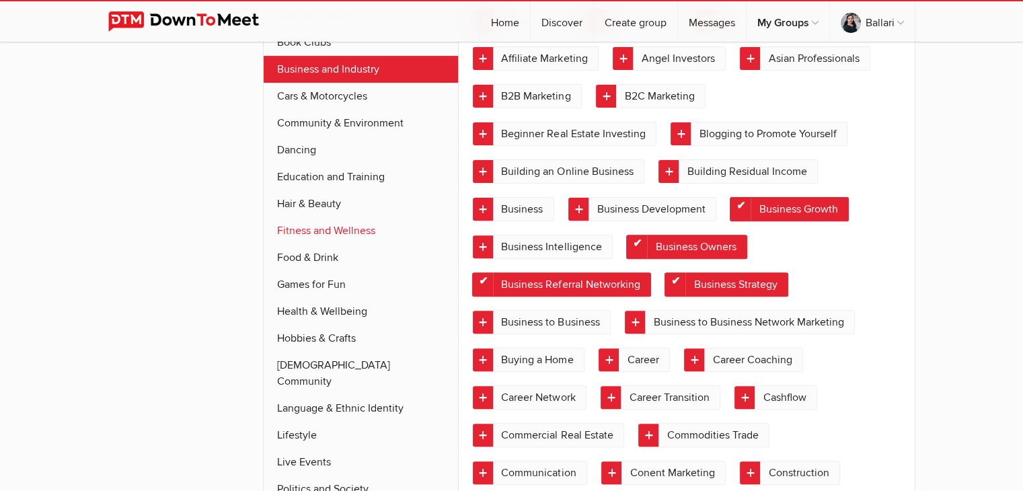
click at [322, 227] on link "Fitness and Wellness" at bounding box center [361, 230] width 195 height 27
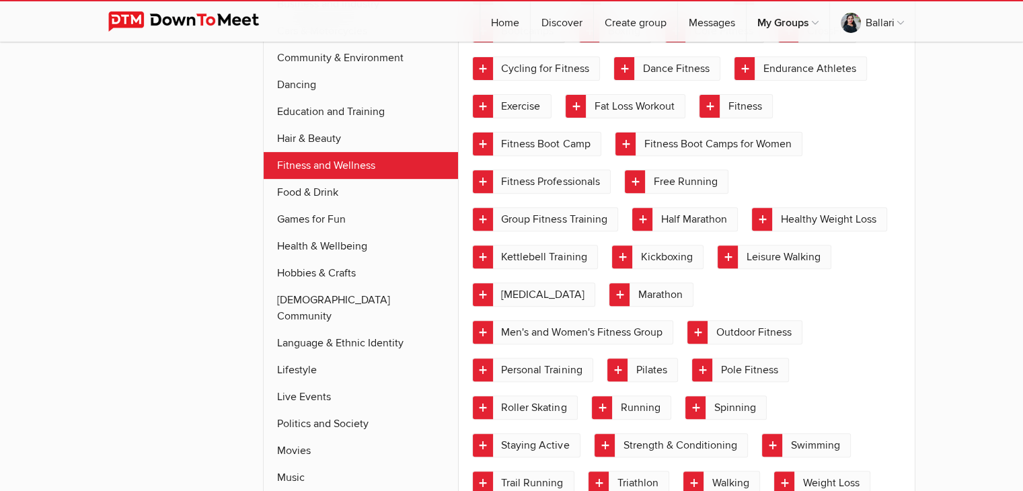
scroll to position [499, 0]
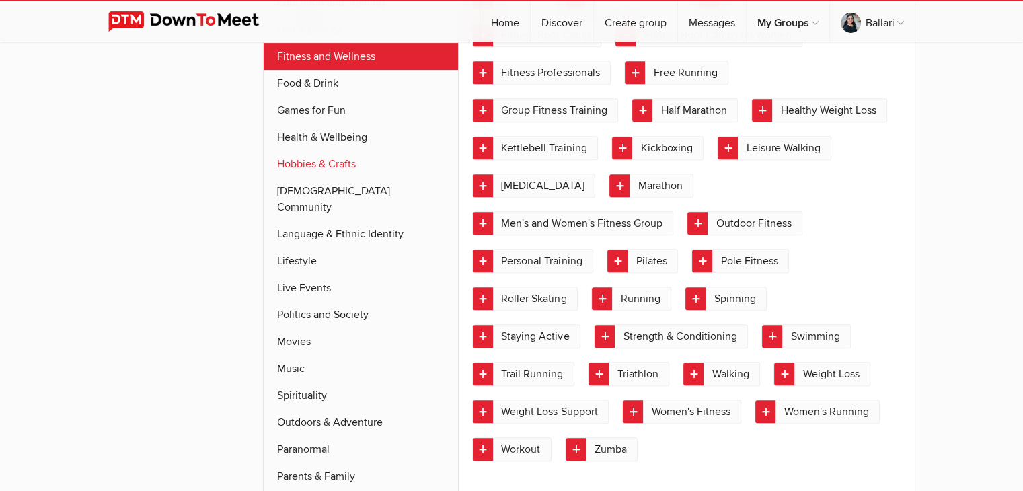
click at [326, 157] on link "Hobbies & Crafts" at bounding box center [361, 164] width 195 height 27
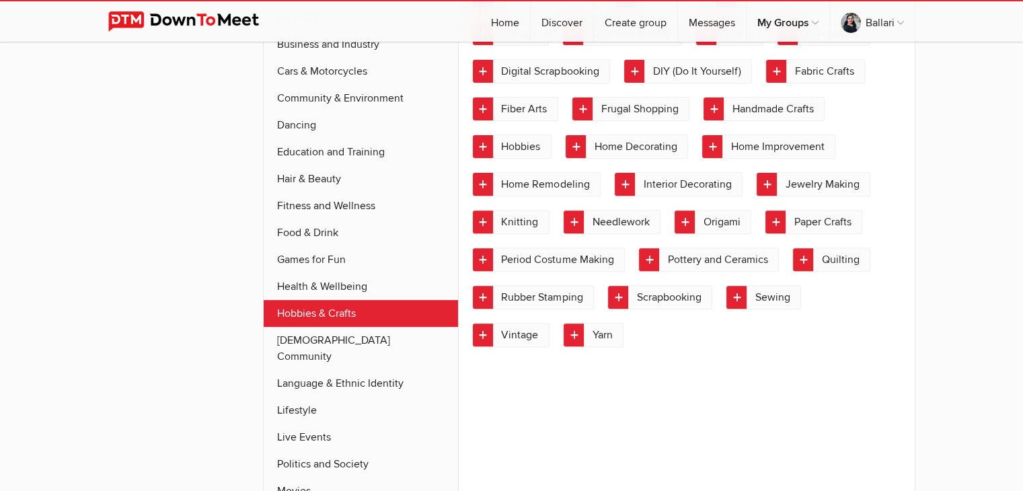
scroll to position [386, 0]
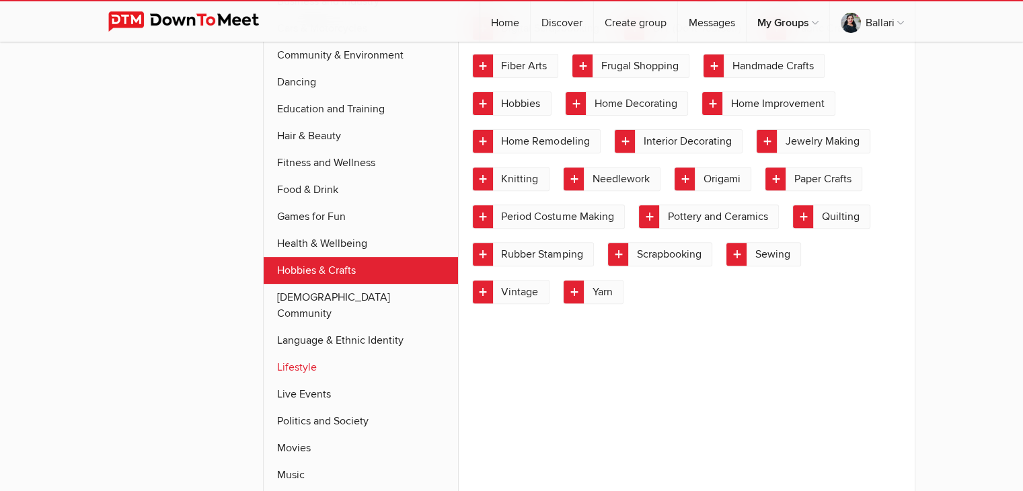
click at [287, 354] on link "Lifestyle" at bounding box center [361, 367] width 195 height 27
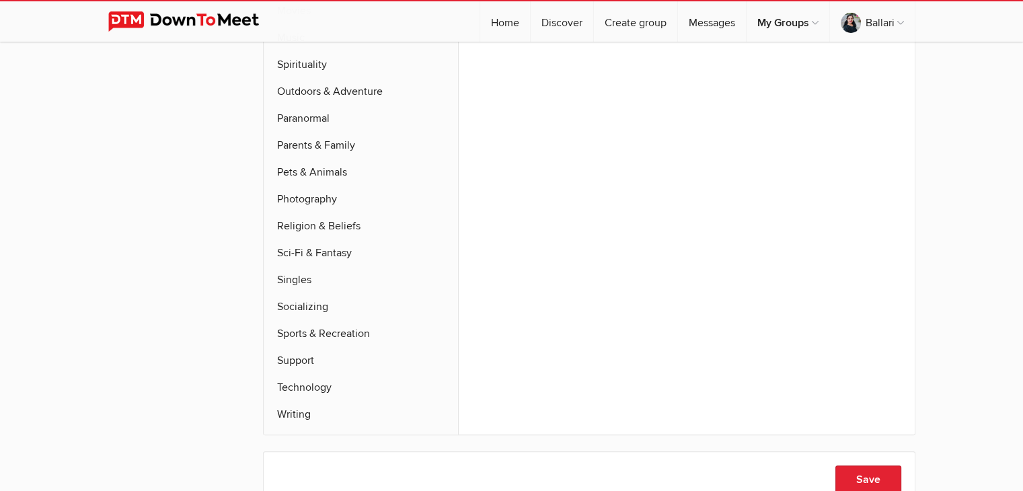
scroll to position [942, 0]
click at [306, 77] on link "Outdoors & Adventure" at bounding box center [361, 90] width 195 height 27
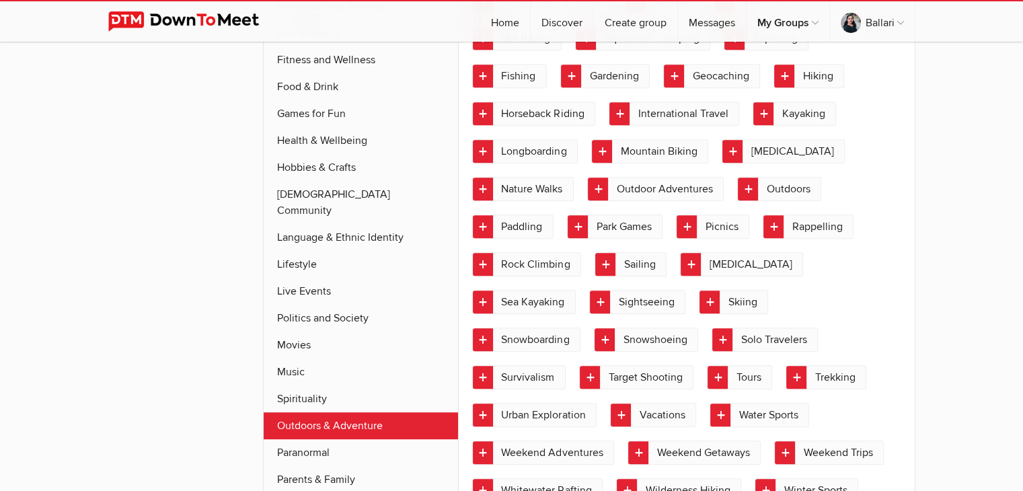
scroll to position [386, 0]
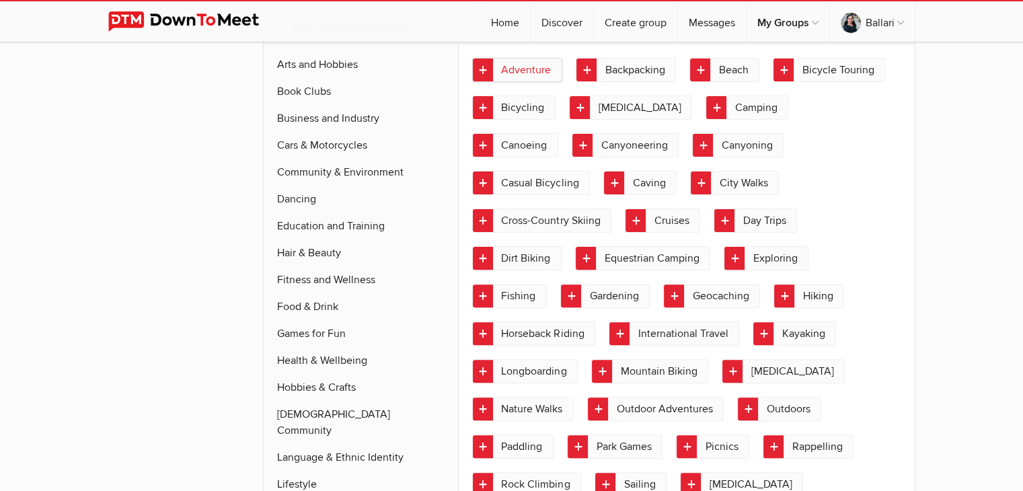
click at [521, 58] on link "Adventure" at bounding box center [517, 70] width 90 height 24
click at [726, 64] on link "Beach" at bounding box center [724, 70] width 70 height 24
click at [714, 217] on link "Day Trips" at bounding box center [755, 221] width 83 height 24
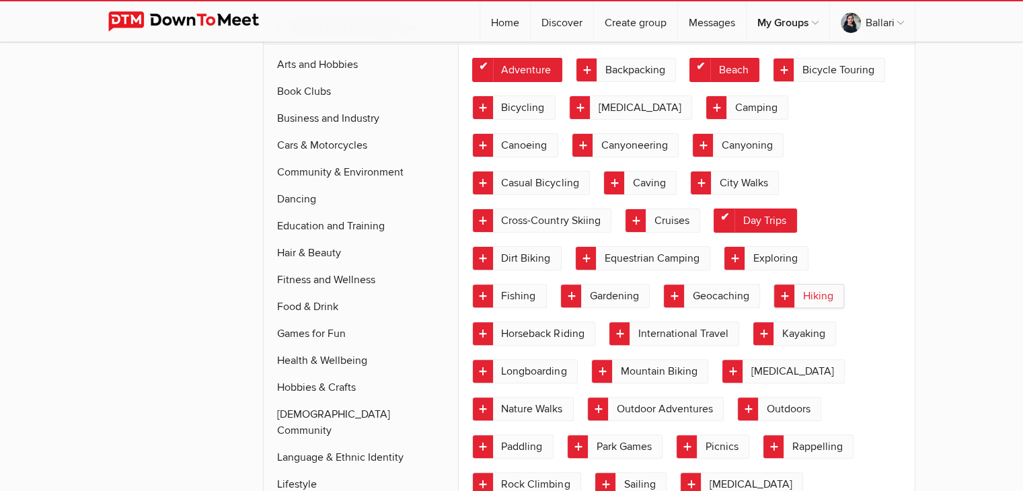
click at [774, 291] on link "Hiking" at bounding box center [809, 296] width 71 height 24
click at [724, 254] on link "Exploring" at bounding box center [766, 258] width 85 height 24
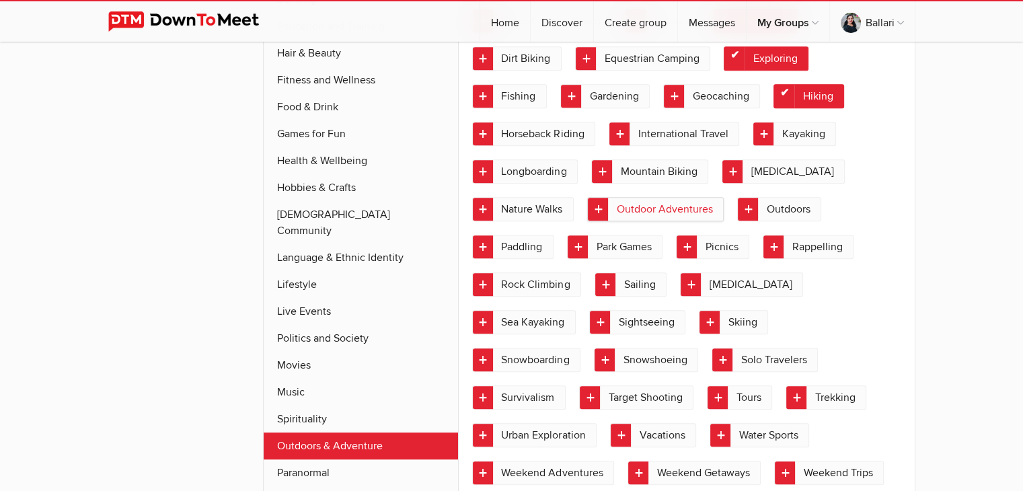
click at [659, 205] on link "Outdoor Adventures" at bounding box center [655, 209] width 137 height 24
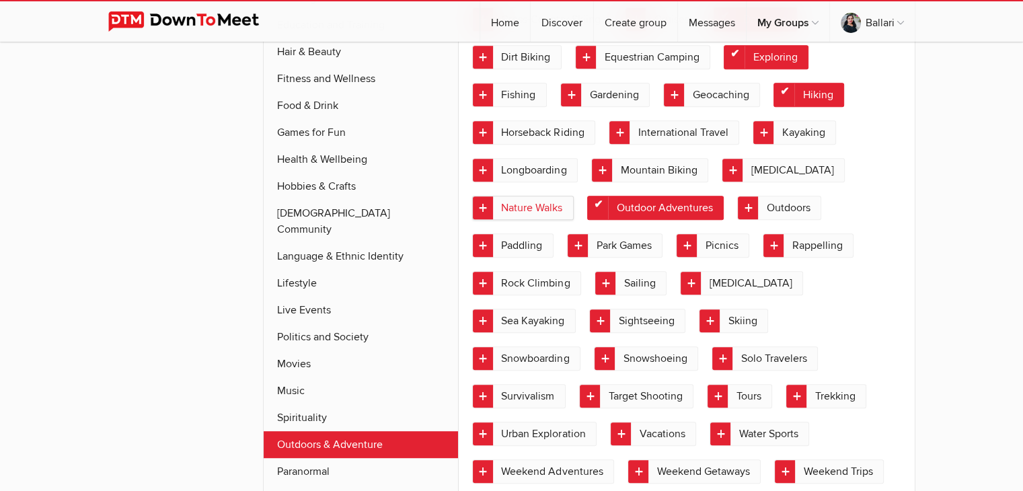
click at [539, 202] on link "Nature Walks" at bounding box center [523, 208] width 102 height 24
click at [778, 197] on link "Outdoors" at bounding box center [779, 208] width 84 height 24
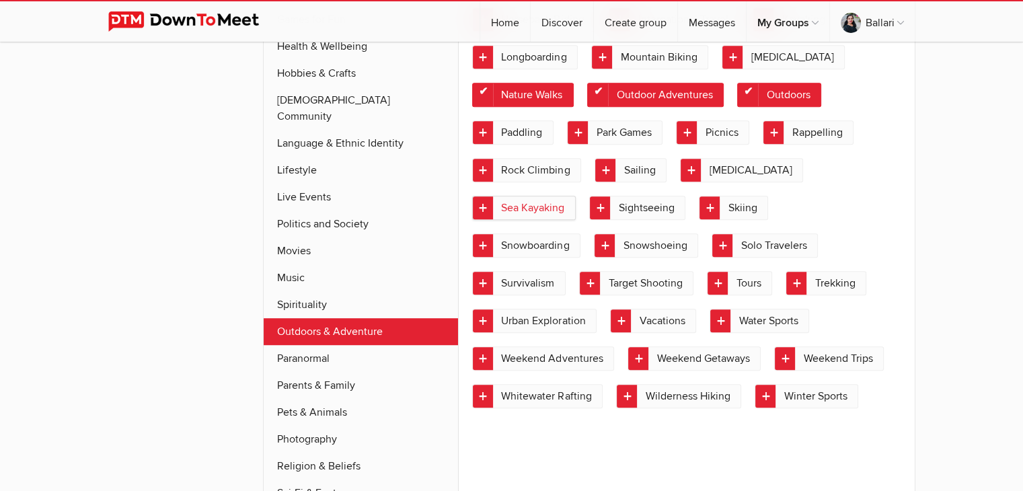
scroll to position [724, 0]
click at [527, 203] on link "Sea Kayaking" at bounding box center [524, 208] width 104 height 24
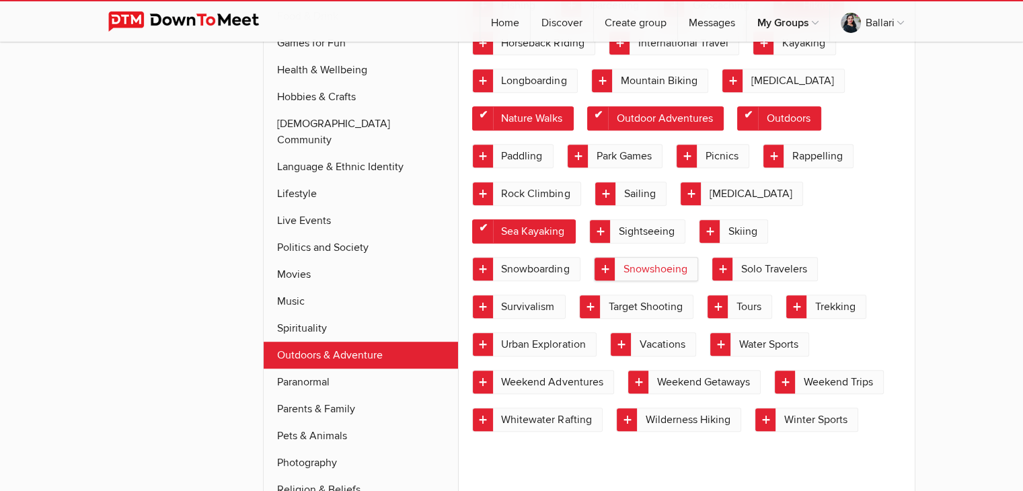
click at [660, 264] on link "Snowshoeing" at bounding box center [646, 269] width 104 height 24
click at [783, 268] on link "Solo Travelers" at bounding box center [765, 269] width 106 height 24
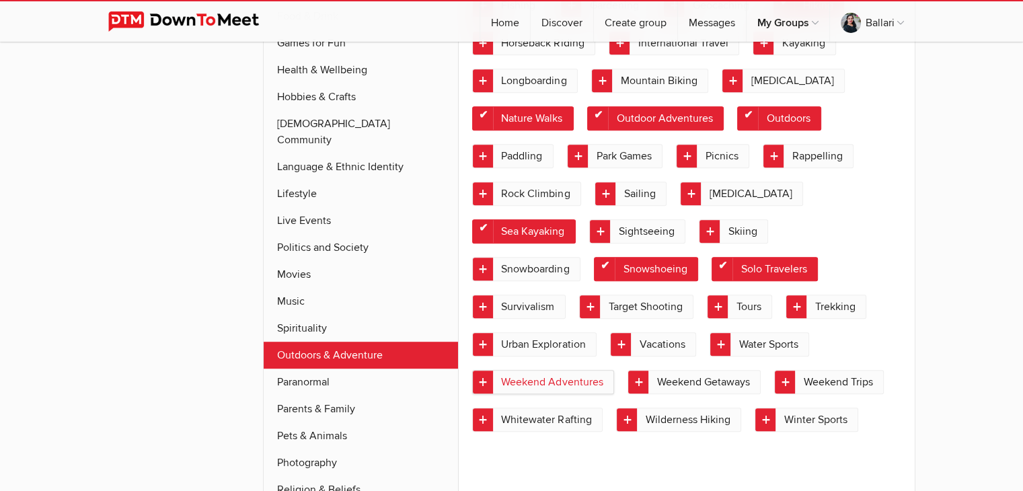
click at [564, 372] on link "Weekend Adventures" at bounding box center [543, 382] width 142 height 24
click at [829, 374] on link "Weekend Trips" at bounding box center [829, 382] width 110 height 24
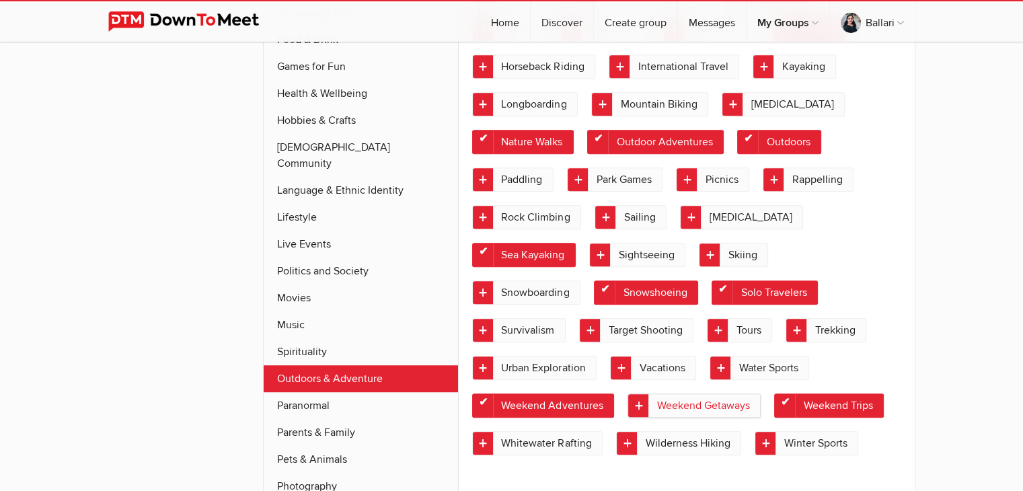
click at [692, 397] on link "Weekend Getaways" at bounding box center [694, 405] width 133 height 24
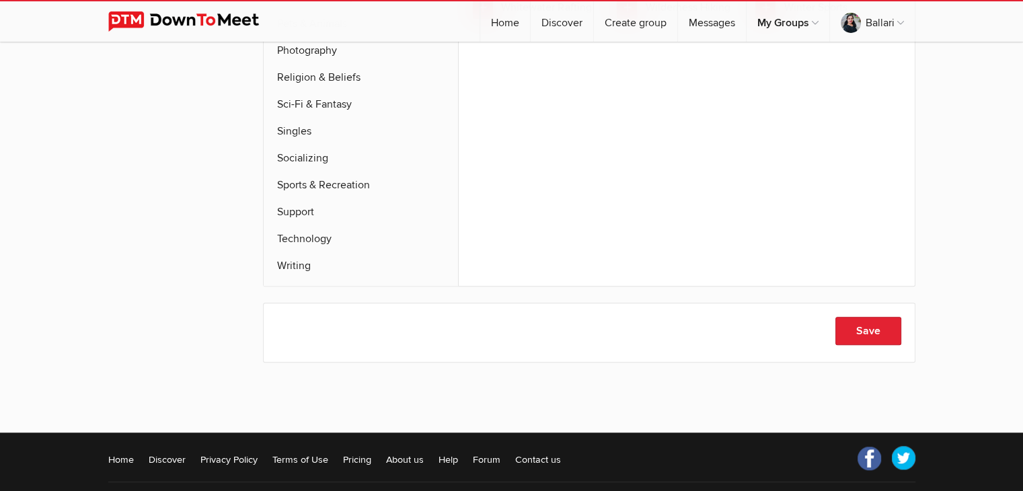
scroll to position [1197, 0]
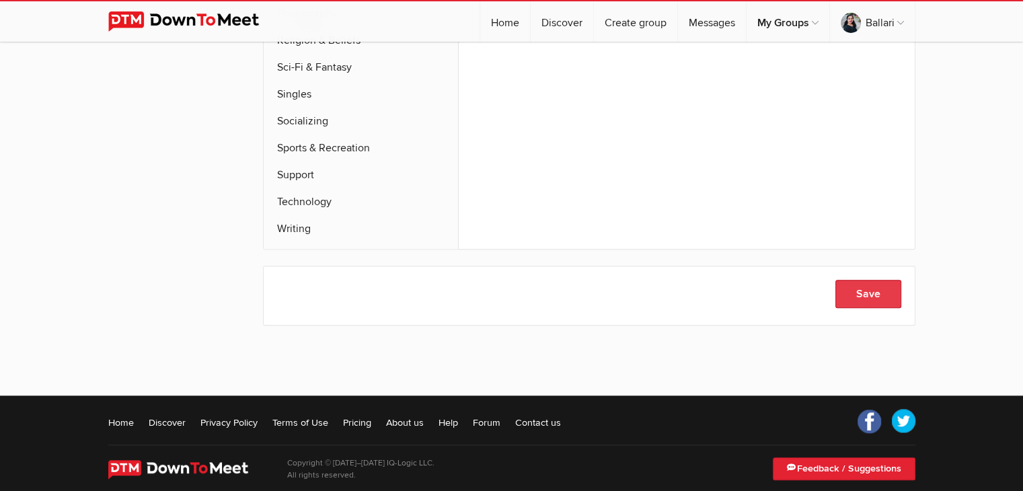
click at [872, 282] on button "Save" at bounding box center [868, 294] width 66 height 28
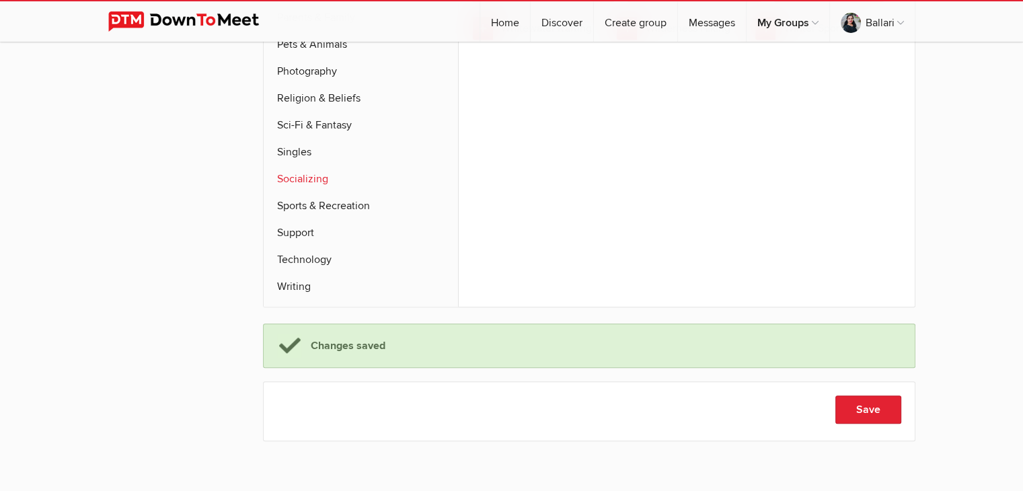
click at [316, 165] on link "Socializing" at bounding box center [361, 178] width 195 height 27
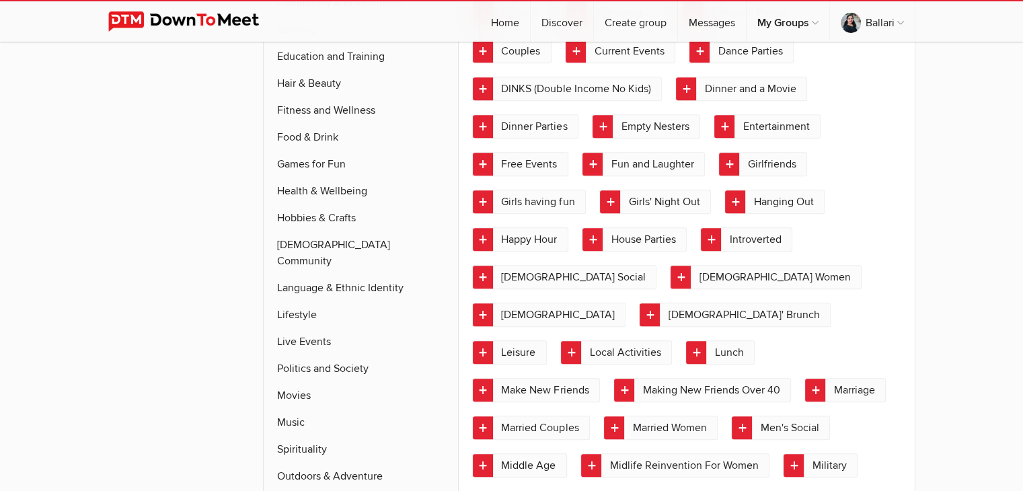
scroll to position [627, 0]
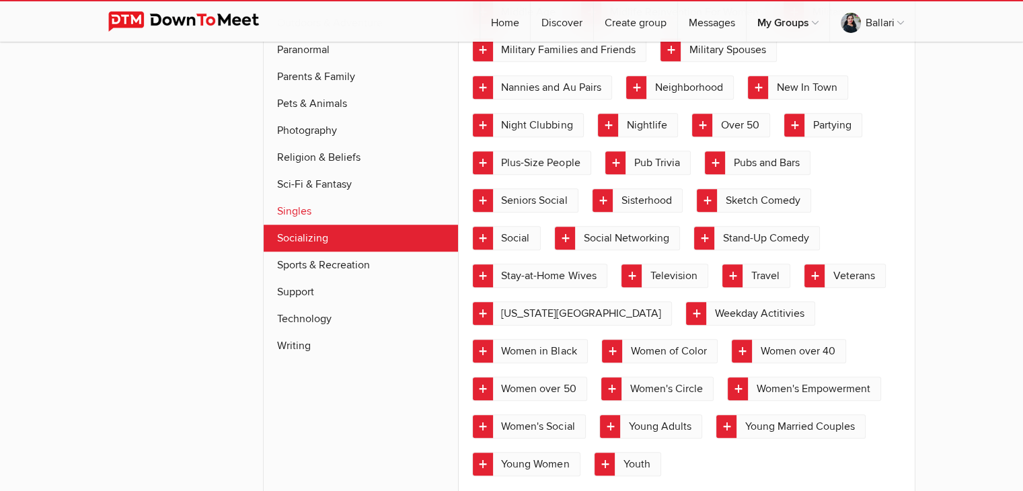
click at [301, 198] on link "Singles" at bounding box center [361, 211] width 195 height 27
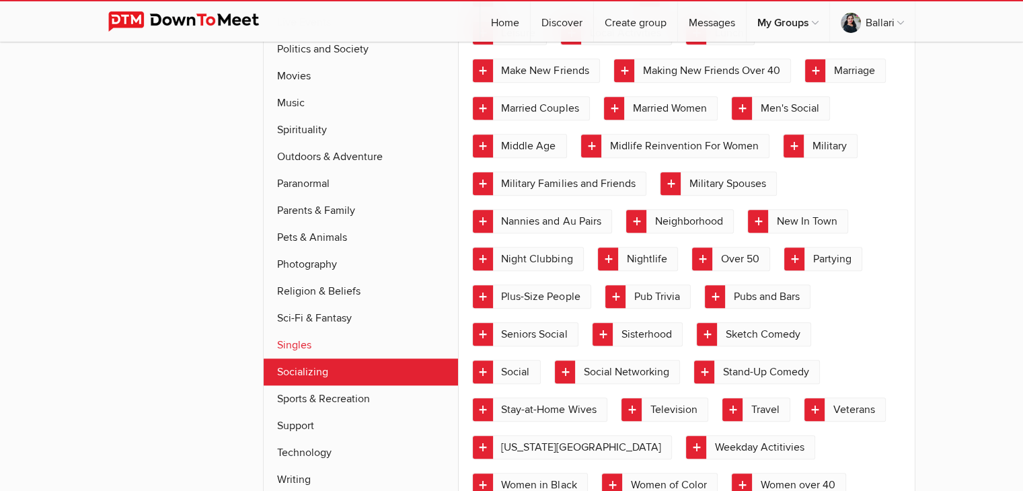
click at [301, 192] on ul "Arts and Hobbies Book Clubs Business and Industry Cars & Motorcycles Community …" at bounding box center [361, 27] width 195 height 931
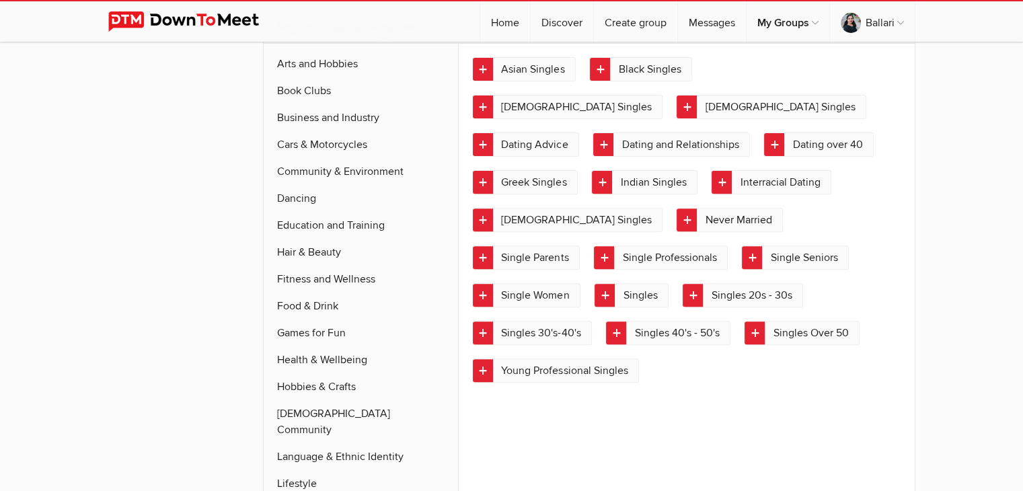
scroll to position [456, 0]
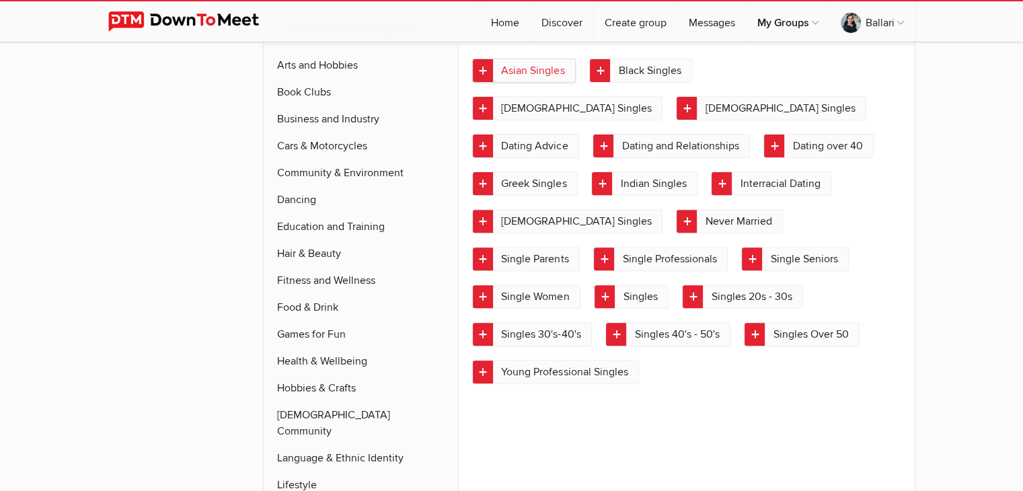
click at [541, 63] on link "Asian Singles" at bounding box center [524, 71] width 104 height 24
click at [560, 322] on link "Singles 30's-40's" at bounding box center [532, 334] width 120 height 24
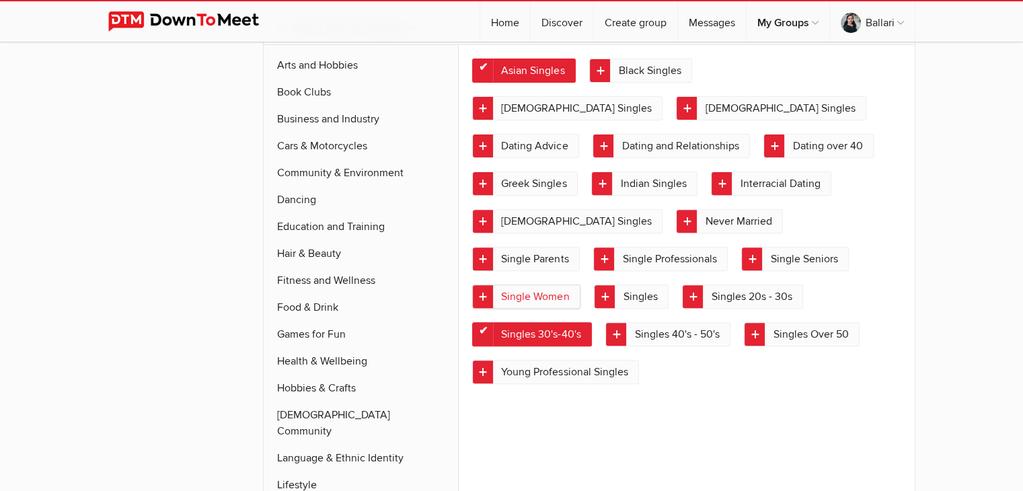
click at [549, 285] on link "Single Women" at bounding box center [526, 297] width 108 height 24
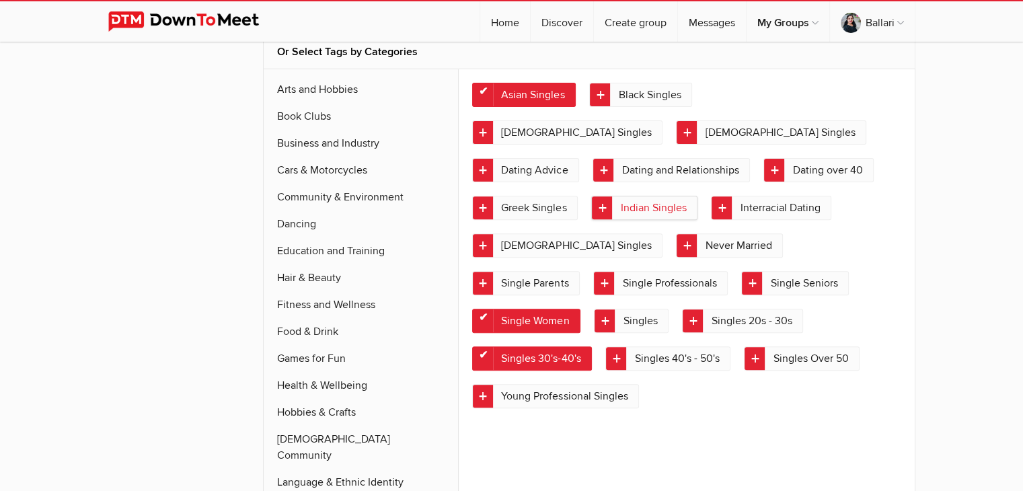
click at [698, 196] on link "Indian Singles" at bounding box center [644, 208] width 106 height 24
click at [783, 233] on link "Never Married" at bounding box center [729, 245] width 107 height 24
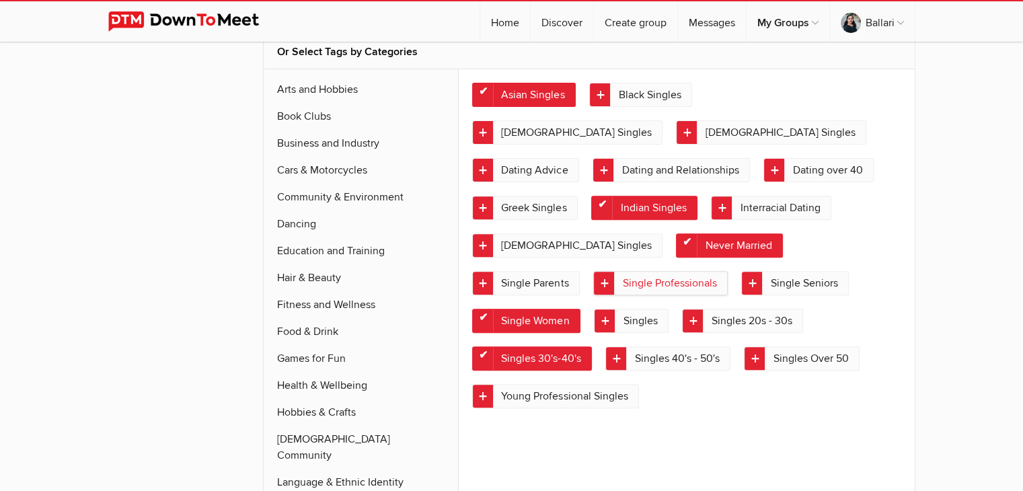
click at [688, 271] on link "Single Professionals" at bounding box center [660, 283] width 135 height 24
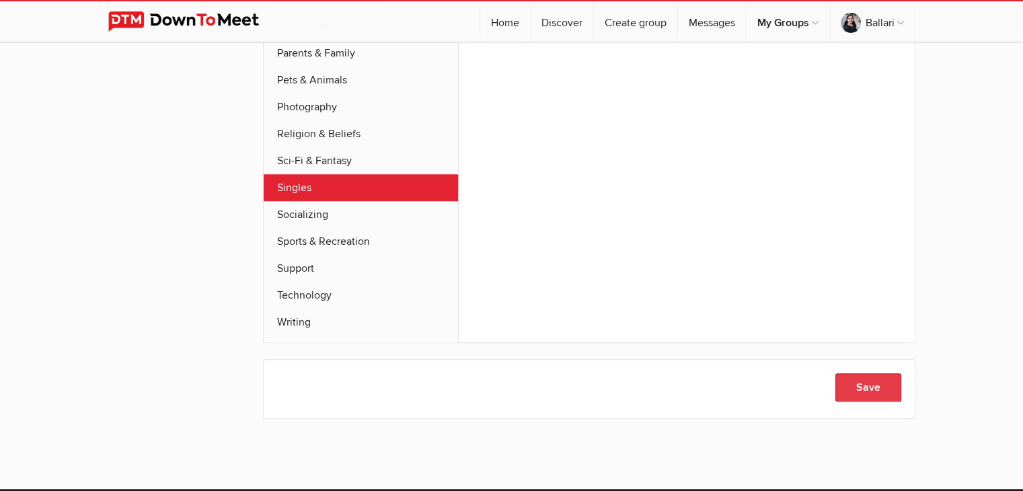
click at [873, 373] on button "Save" at bounding box center [868, 387] width 66 height 28
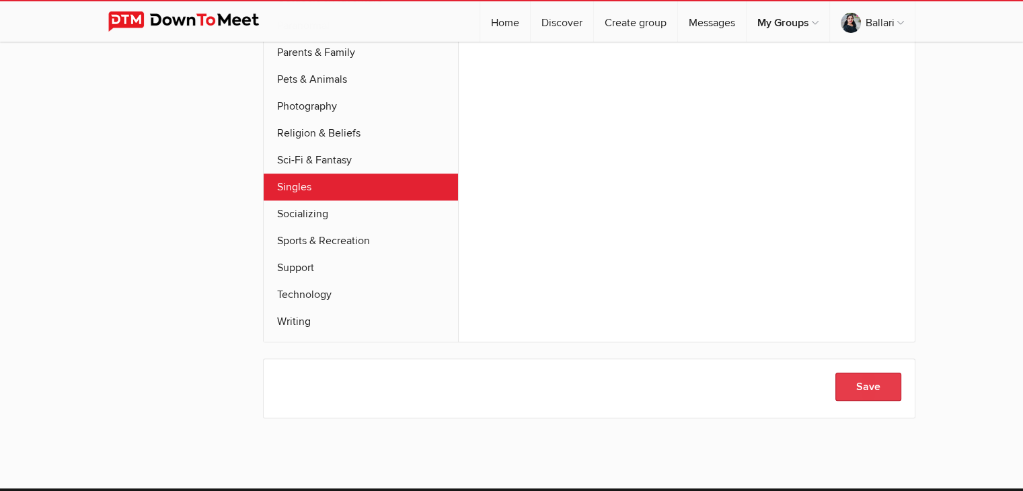
click at [873, 373] on button "Save" at bounding box center [868, 387] width 66 height 28
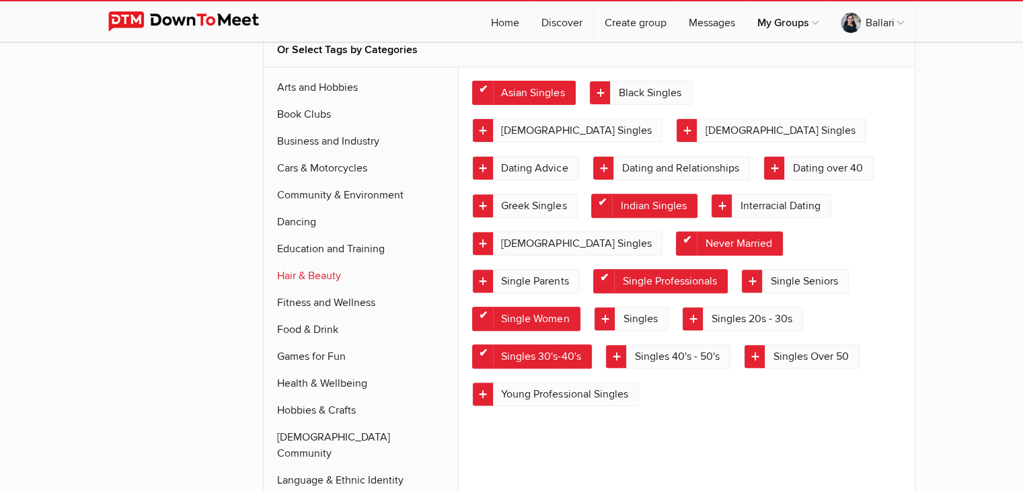
scroll to position [457, 0]
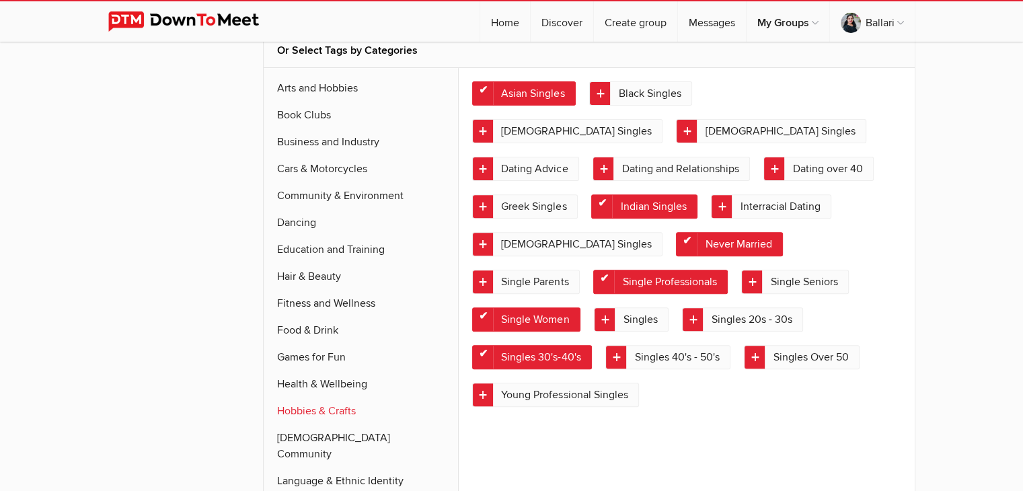
click at [323, 408] on link "Hobbies & Crafts" at bounding box center [361, 411] width 195 height 27
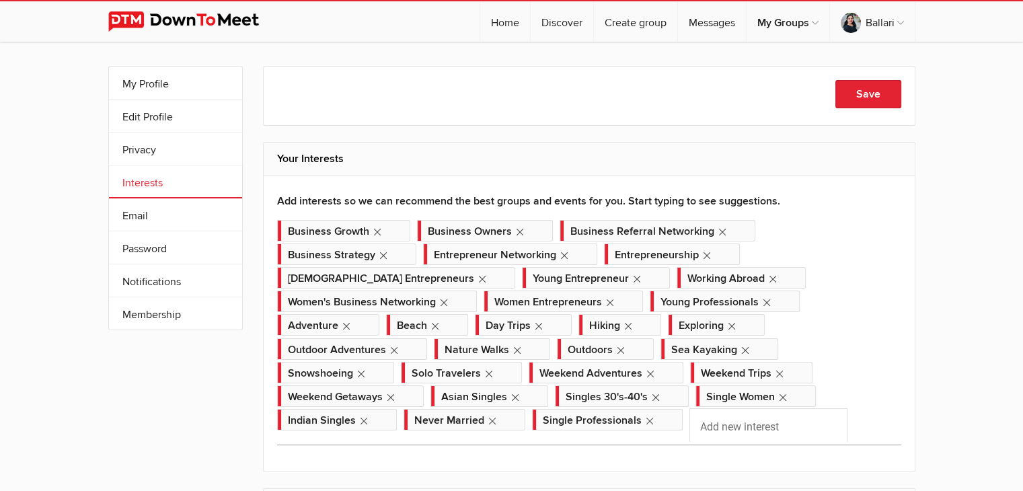
scroll to position [0, 0]
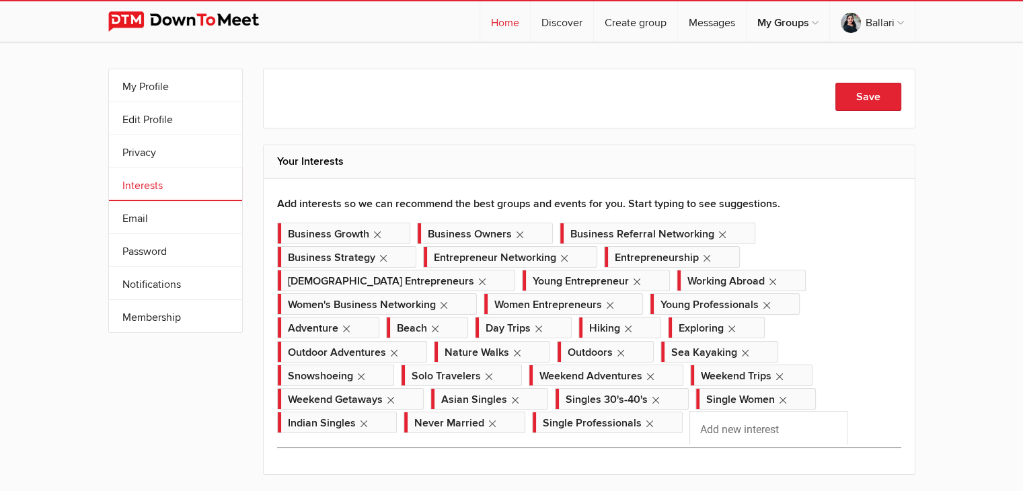
click at [494, 20] on link "Home" at bounding box center [505, 21] width 50 height 40
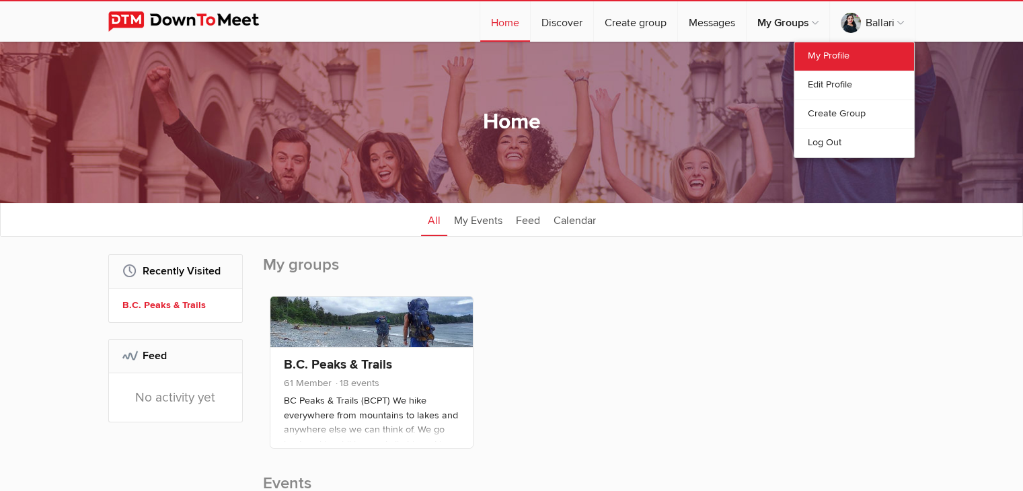
click at [815, 57] on link "My Profile" at bounding box center [854, 56] width 120 height 28
